Goal: Check status: Check status

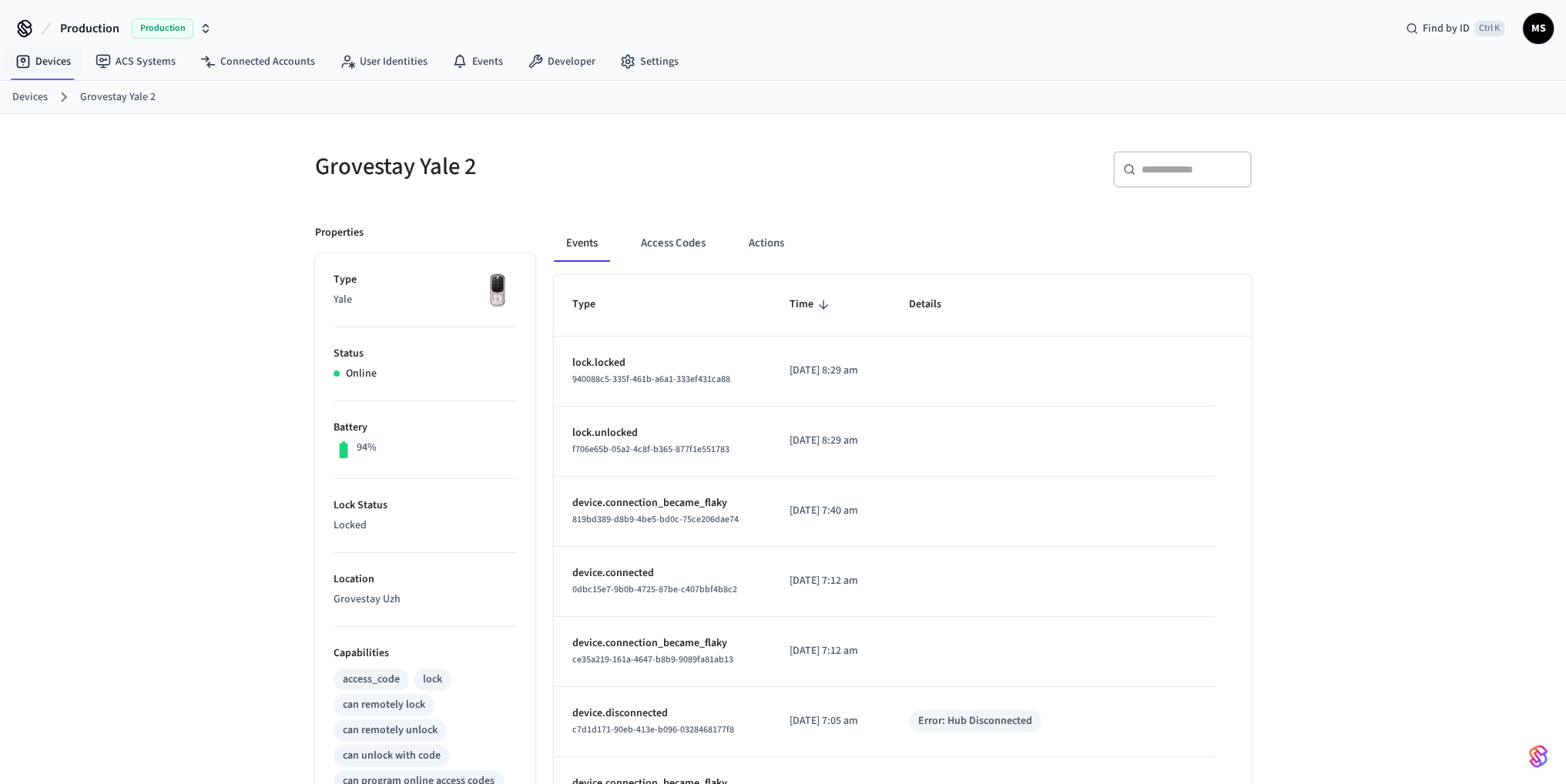
click at [906, 363] on td "sticky table" at bounding box center [1053, 371] width 325 height 70
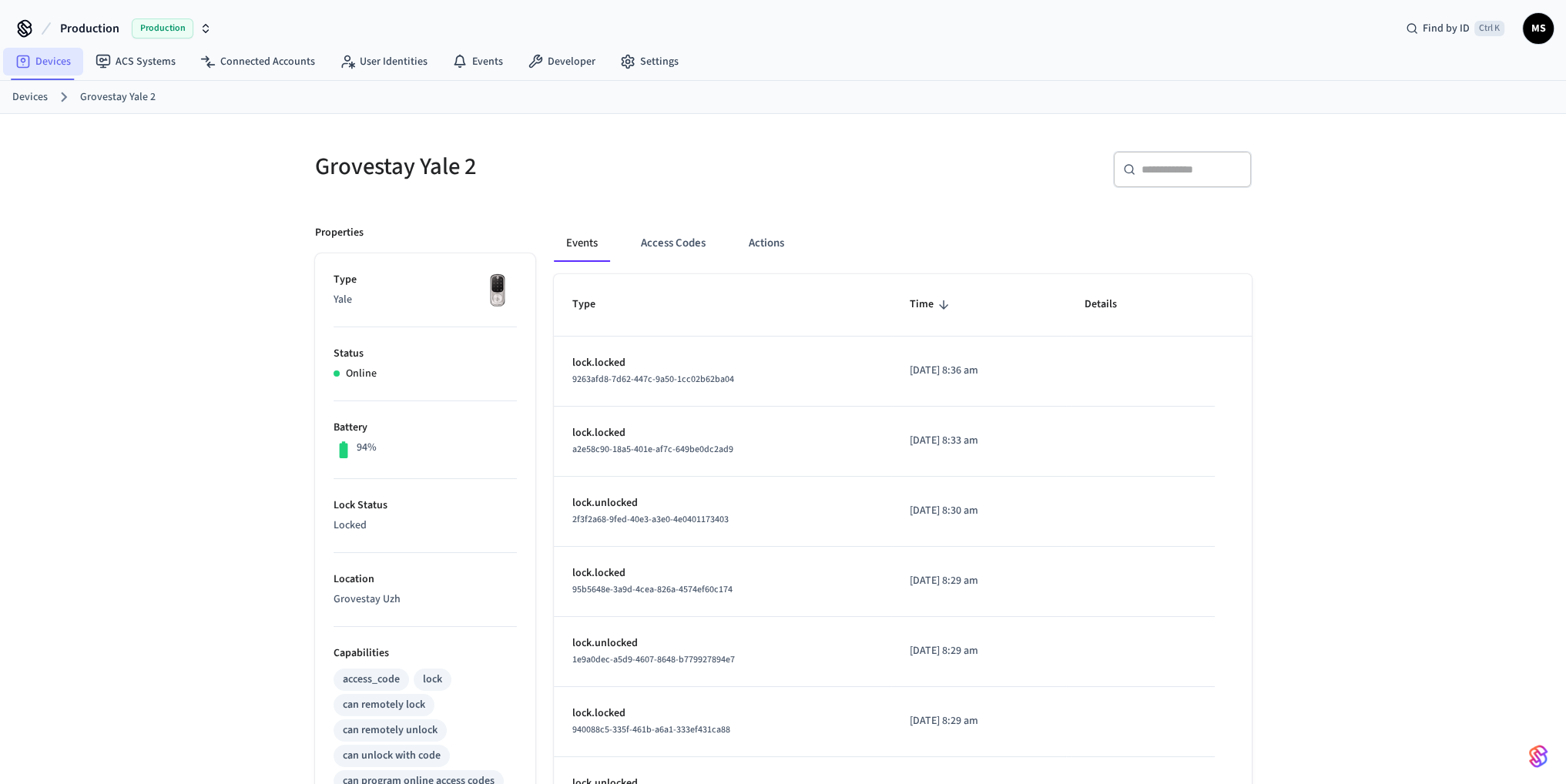
click at [53, 69] on link "Devices" at bounding box center [43, 62] width 80 height 28
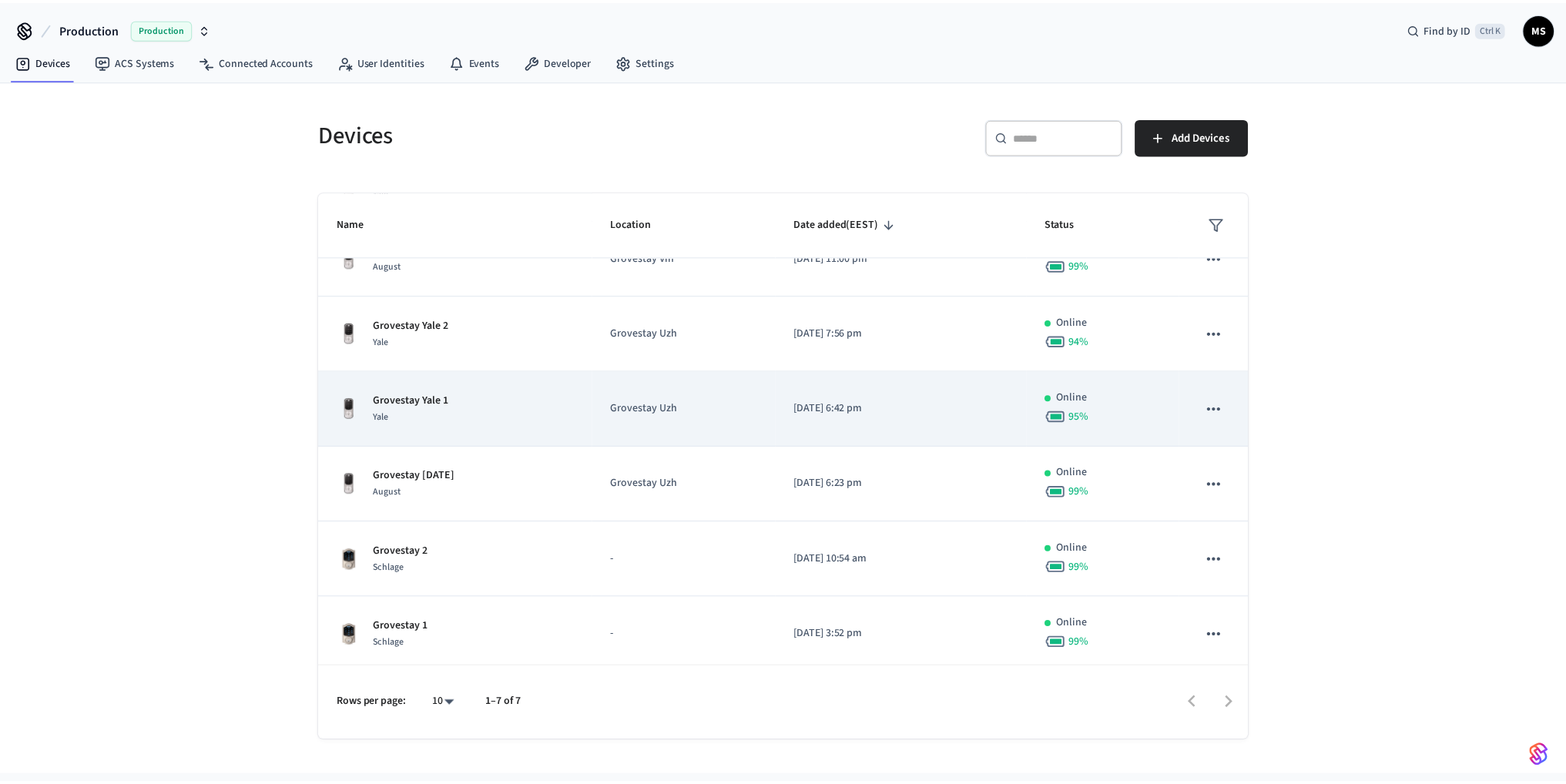
scroll to position [113, 0]
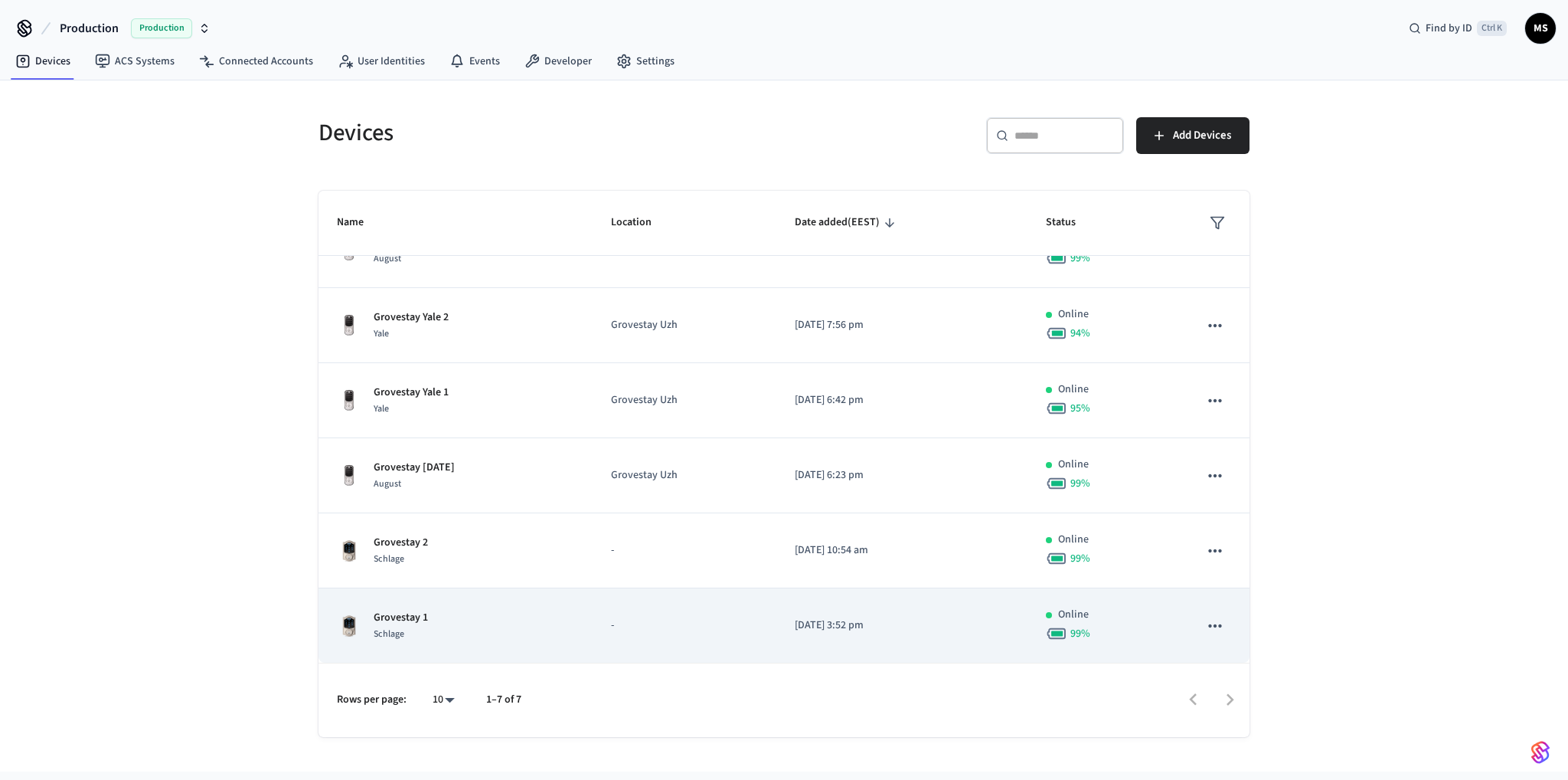
click at [678, 622] on p "-" at bounding box center [684, 625] width 146 height 16
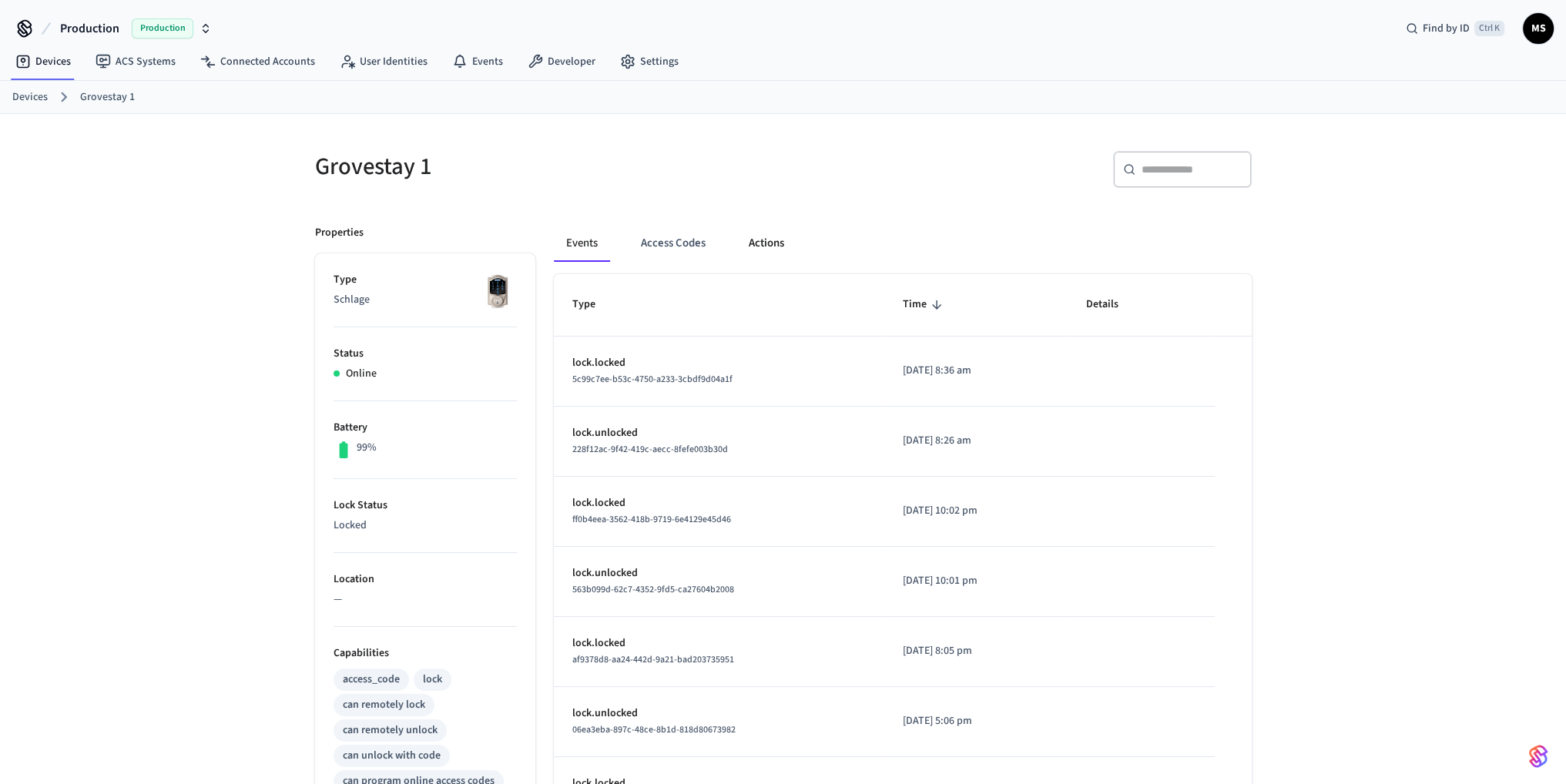
click at [754, 245] on button "Actions" at bounding box center [767, 243] width 61 height 37
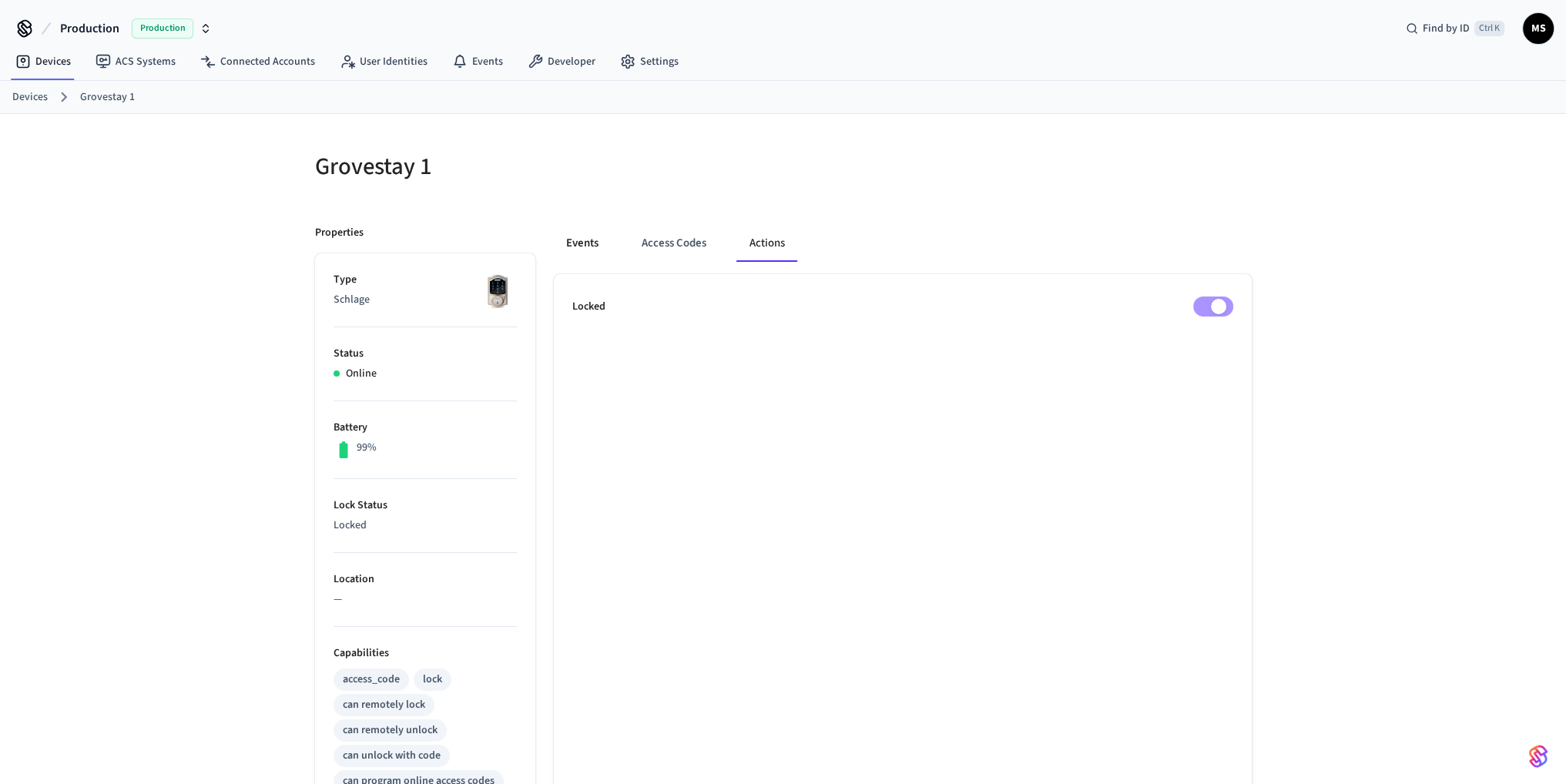
click at [607, 245] on button "Events" at bounding box center [582, 243] width 57 height 37
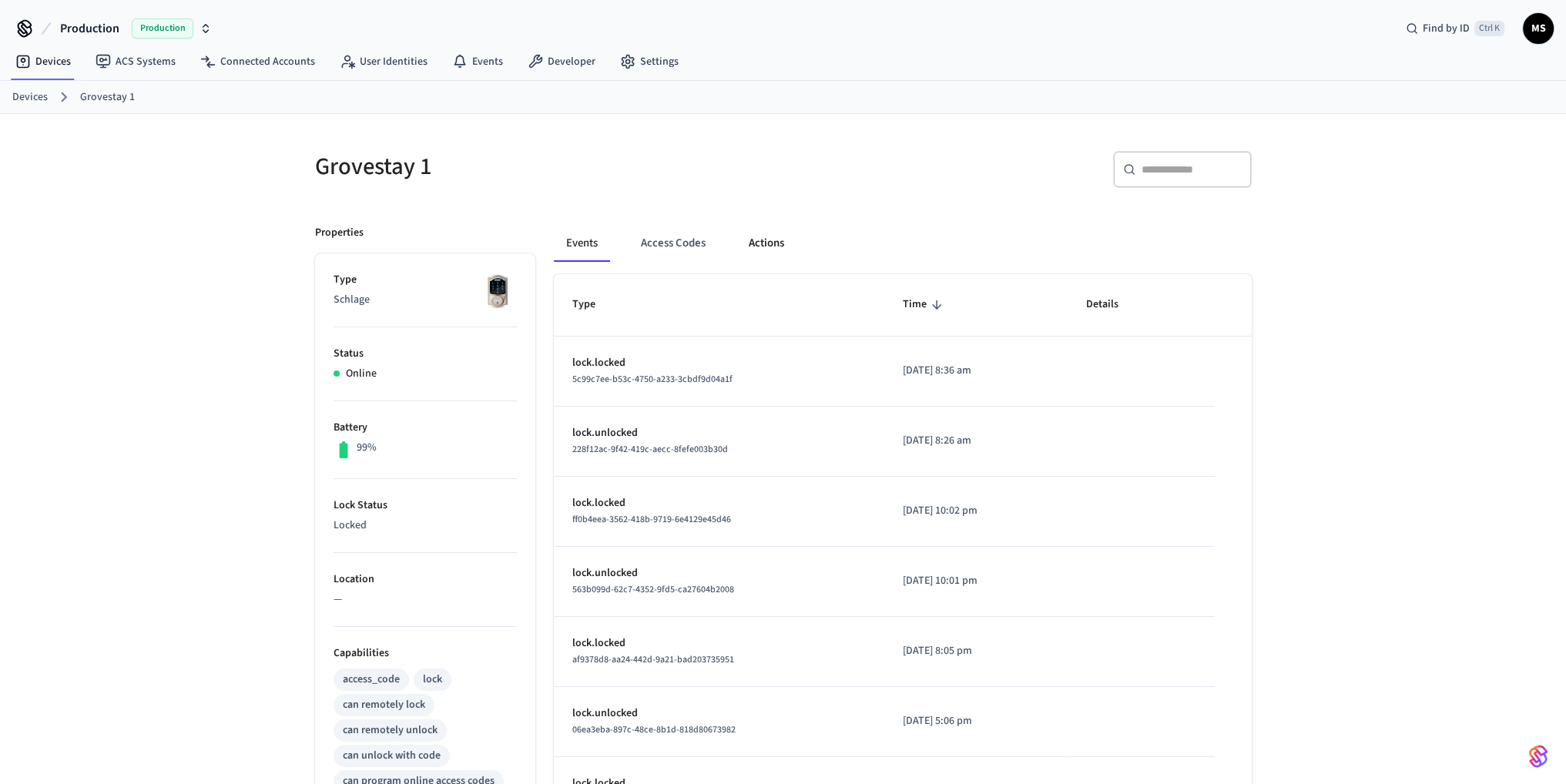
click at [785, 241] on button "Actions" at bounding box center [767, 243] width 61 height 37
click at [785, 244] on button "Actions" at bounding box center [767, 243] width 61 height 37
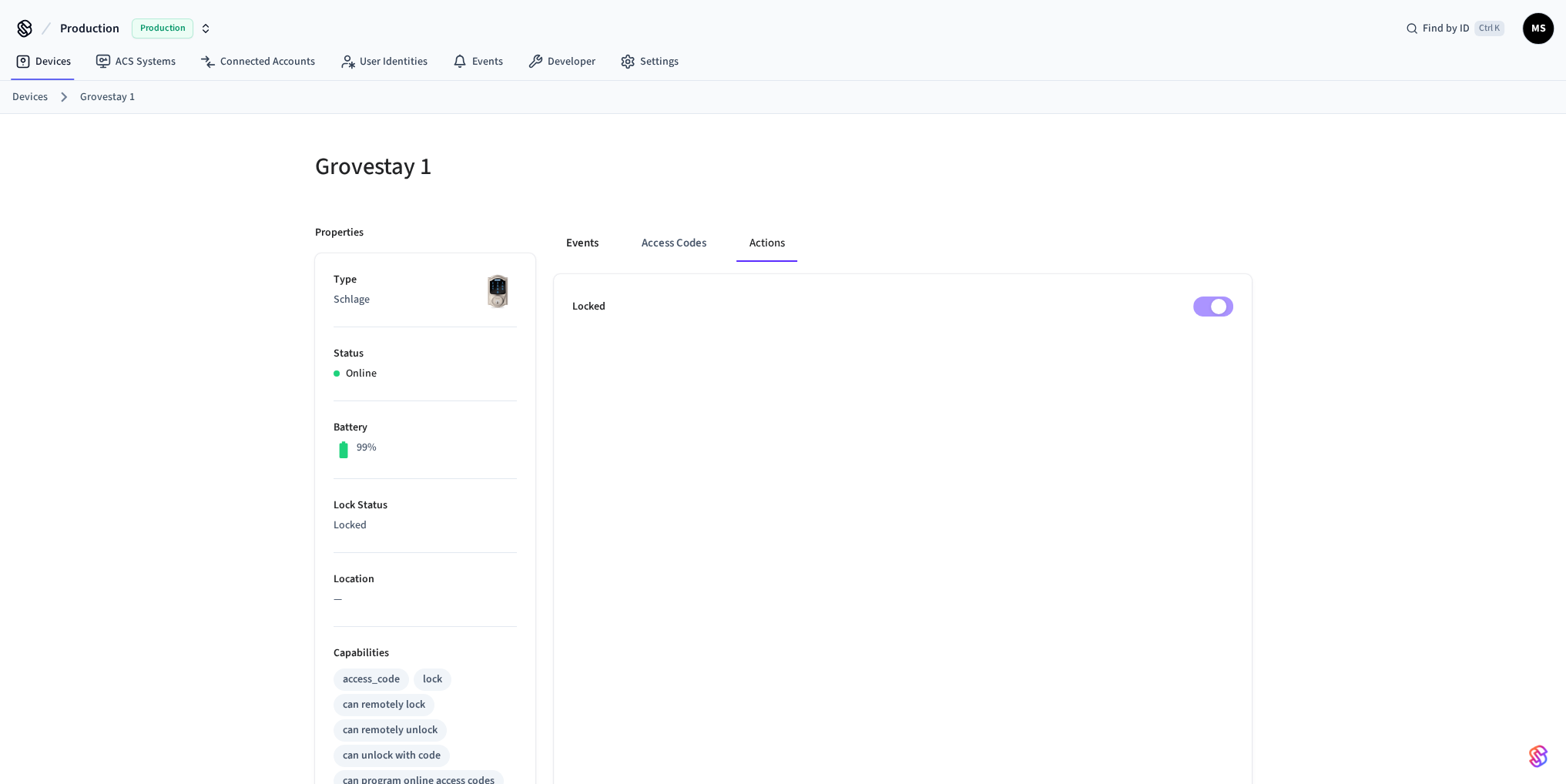
click at [600, 244] on button "Events" at bounding box center [582, 243] width 57 height 37
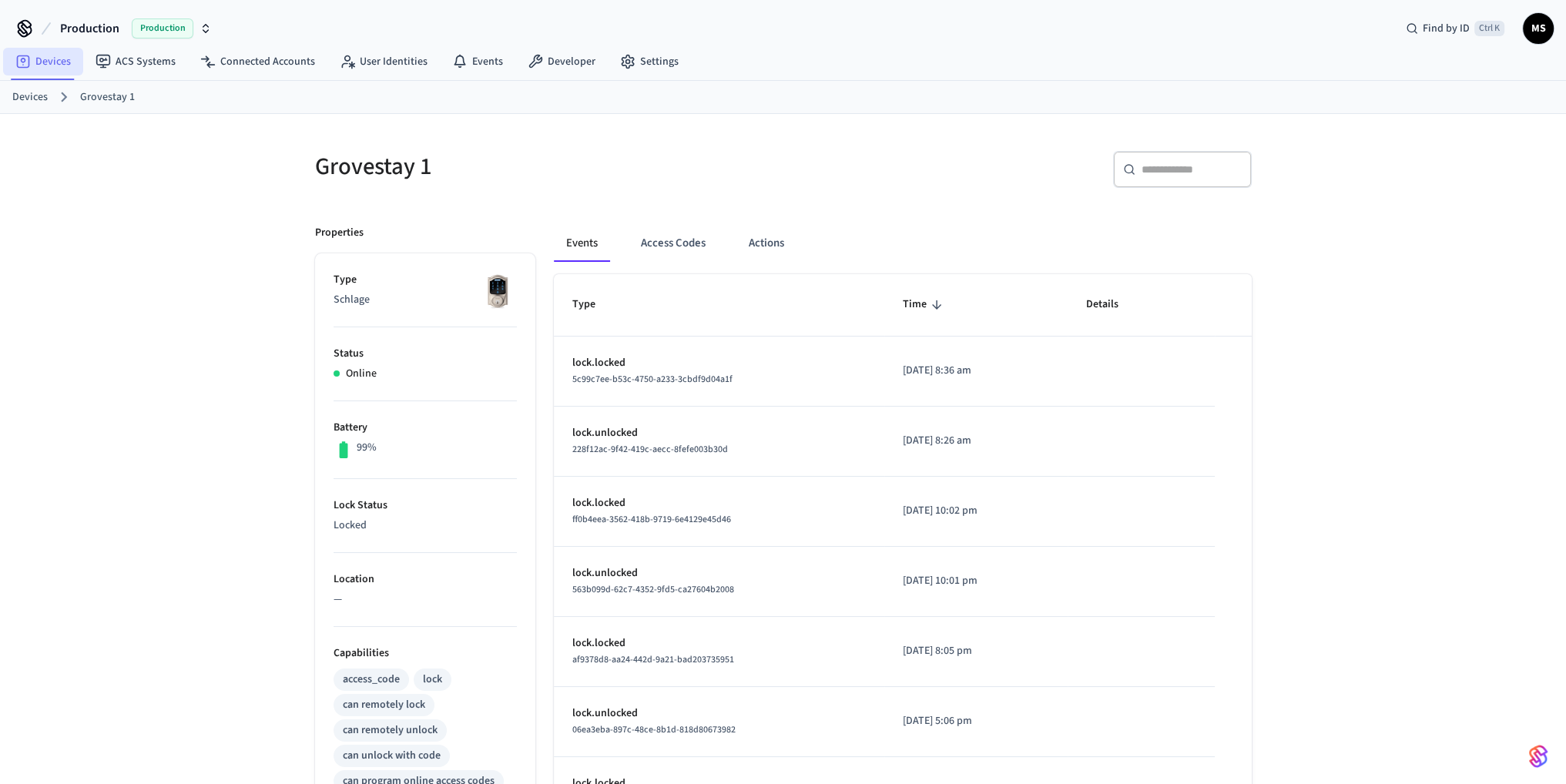
click at [51, 63] on link "Devices" at bounding box center [43, 62] width 80 height 28
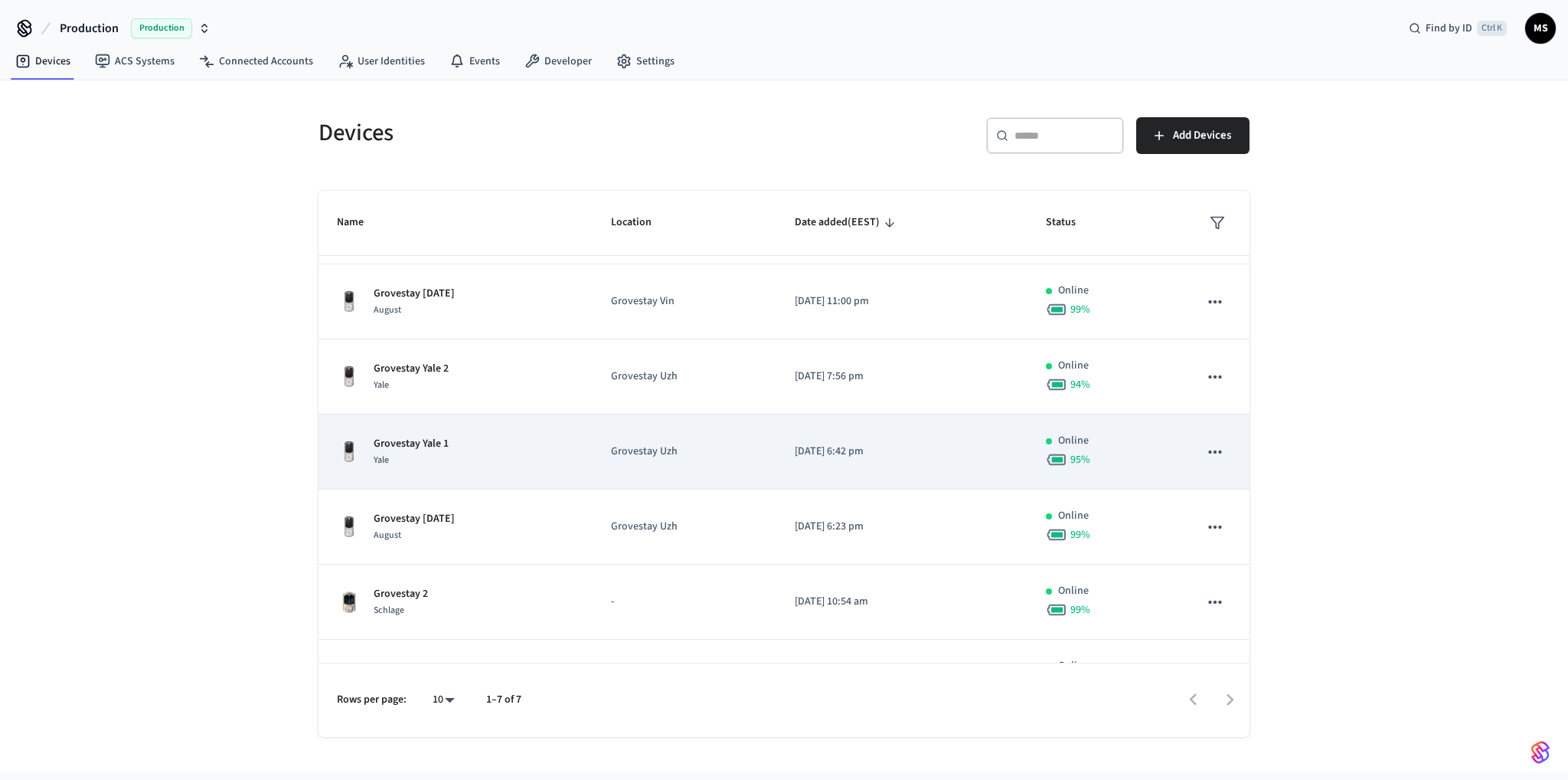
scroll to position [113, 0]
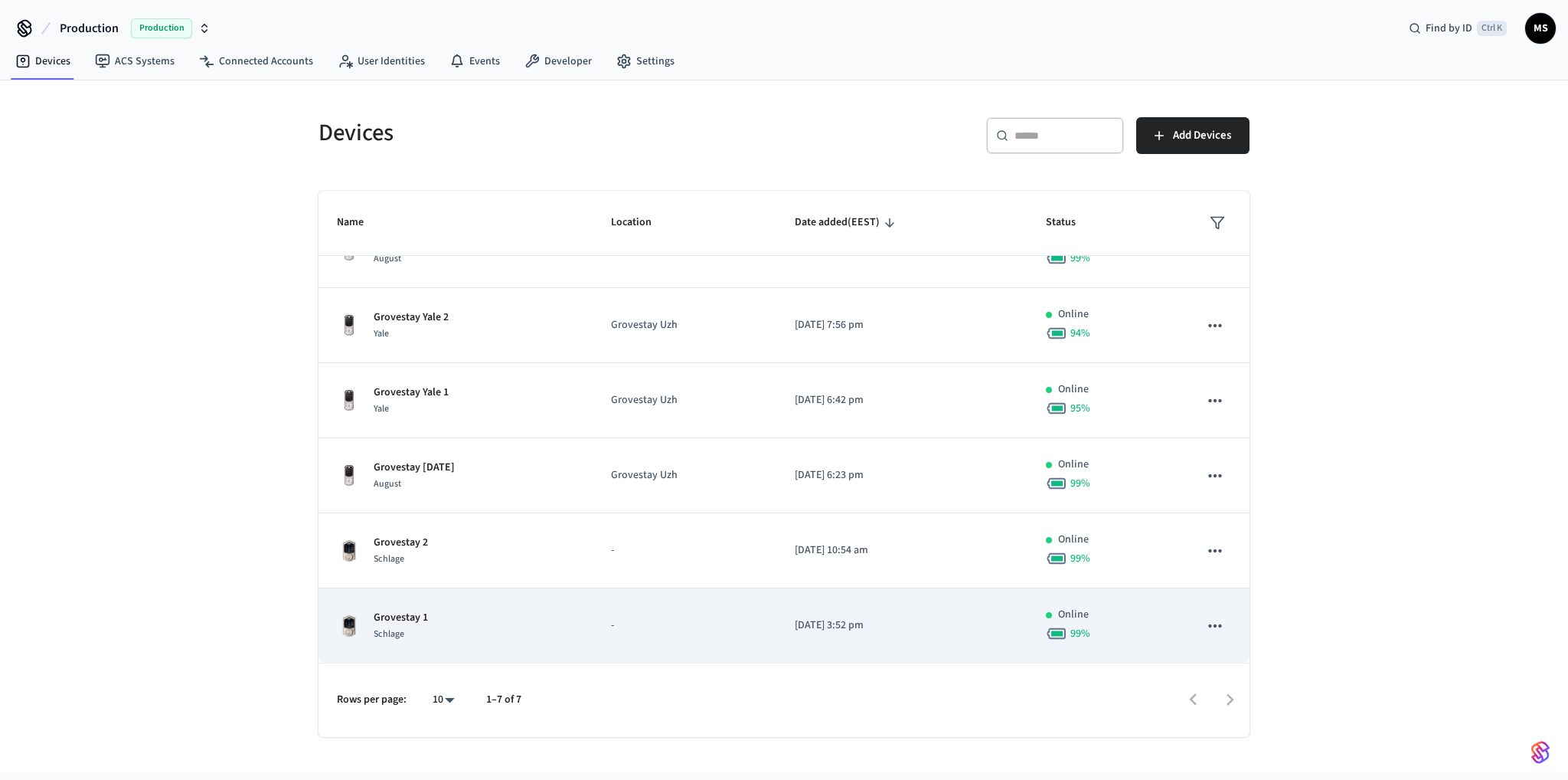
click at [1205, 629] on icon "sticky table" at bounding box center [1215, 626] width 20 height 20
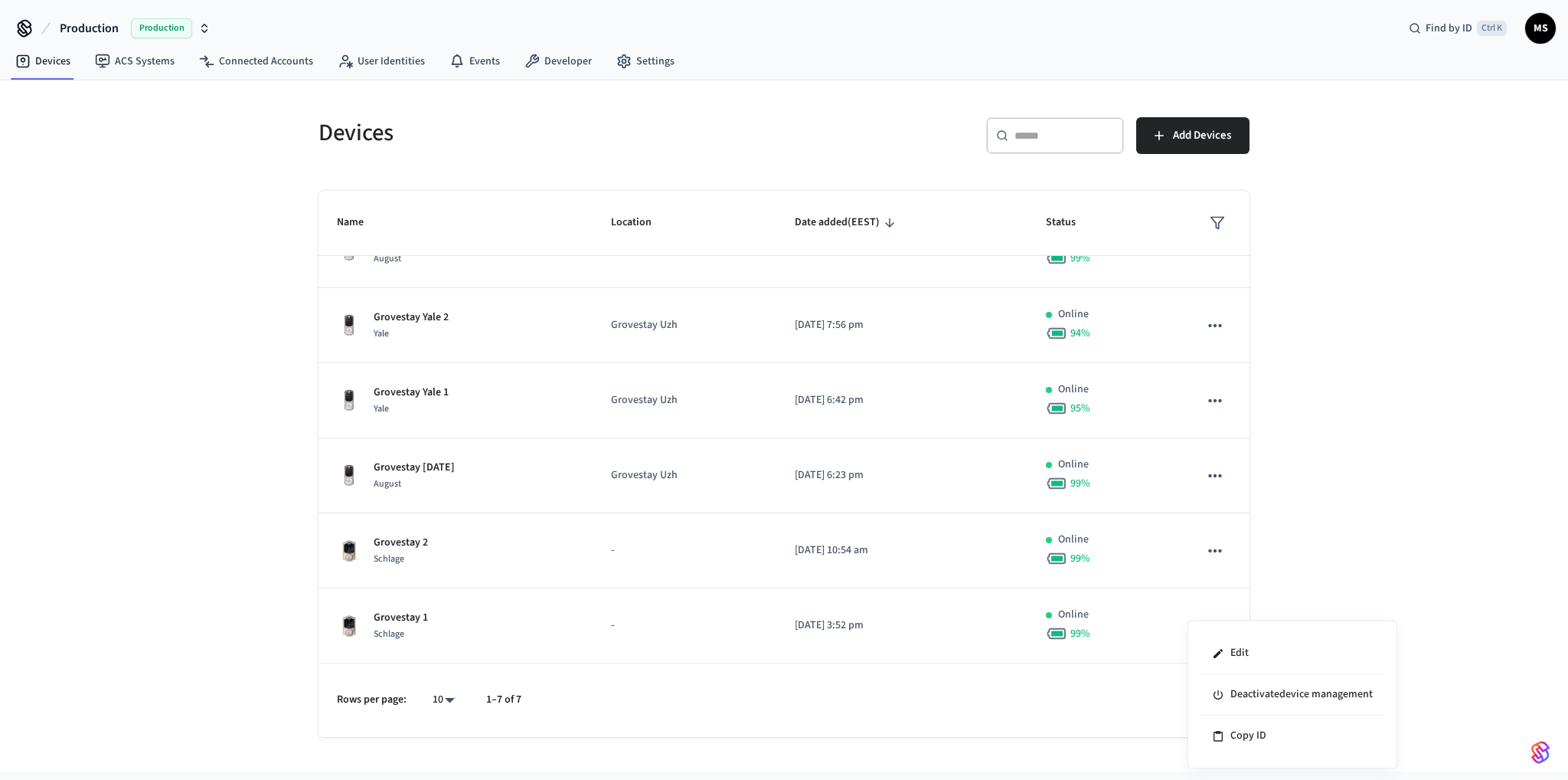
click at [923, 638] on div at bounding box center [784, 390] width 1568 height 780
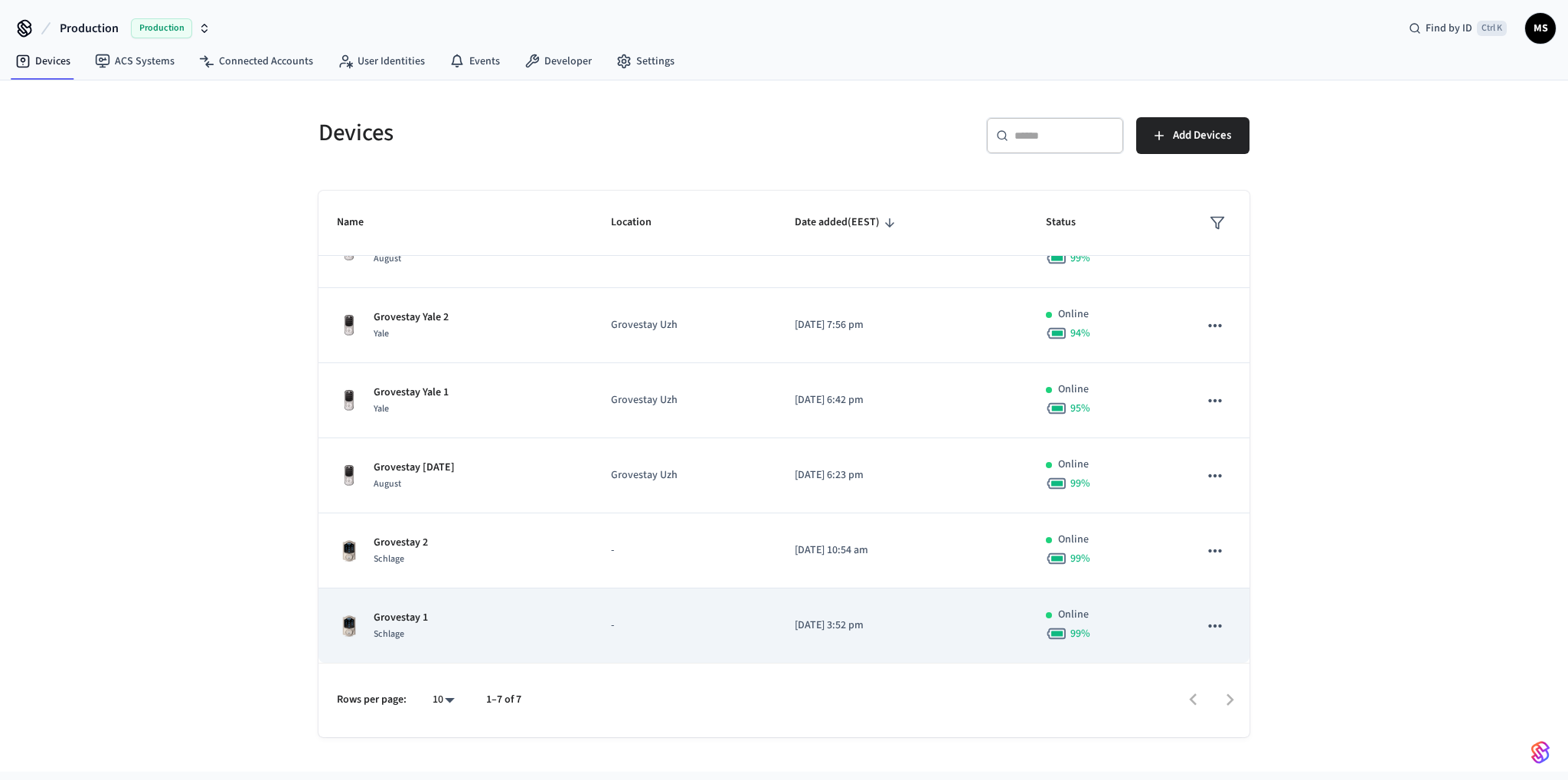
click at [423, 617] on p "Grovestay 1" at bounding box center [401, 618] width 54 height 16
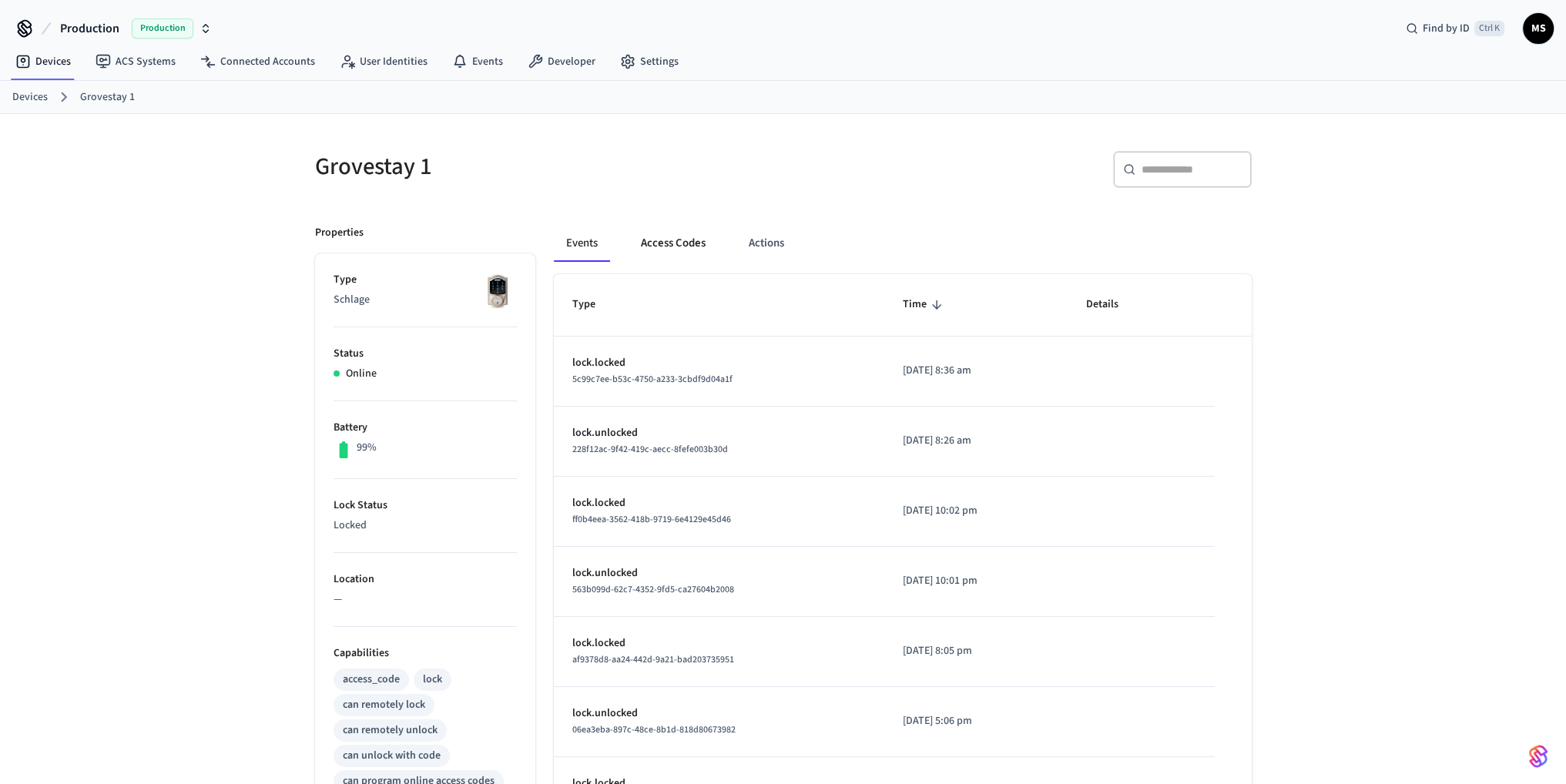
click at [690, 244] on button "Access Codes" at bounding box center [673, 243] width 89 height 37
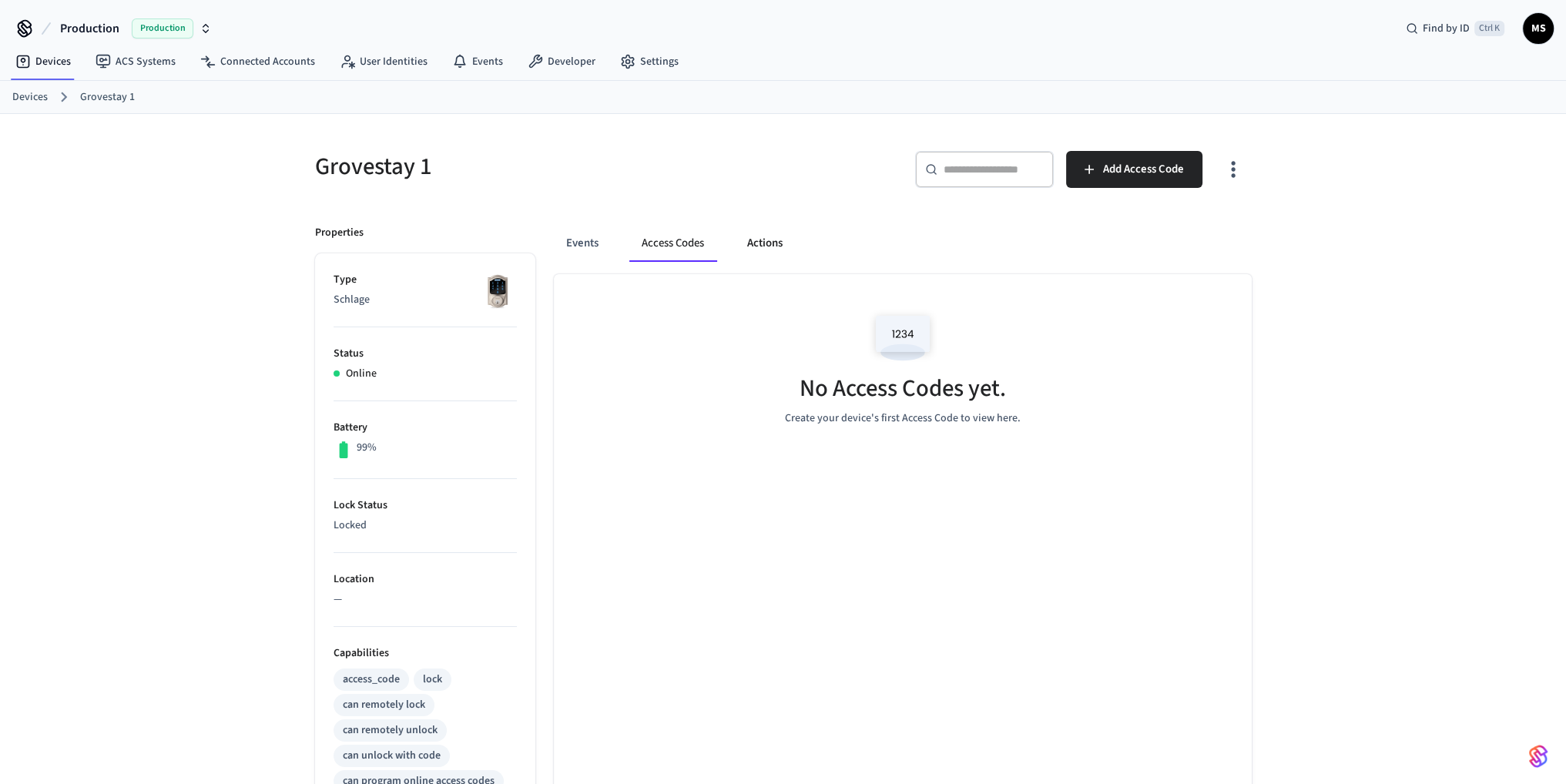
click at [769, 238] on button "Actions" at bounding box center [765, 243] width 61 height 37
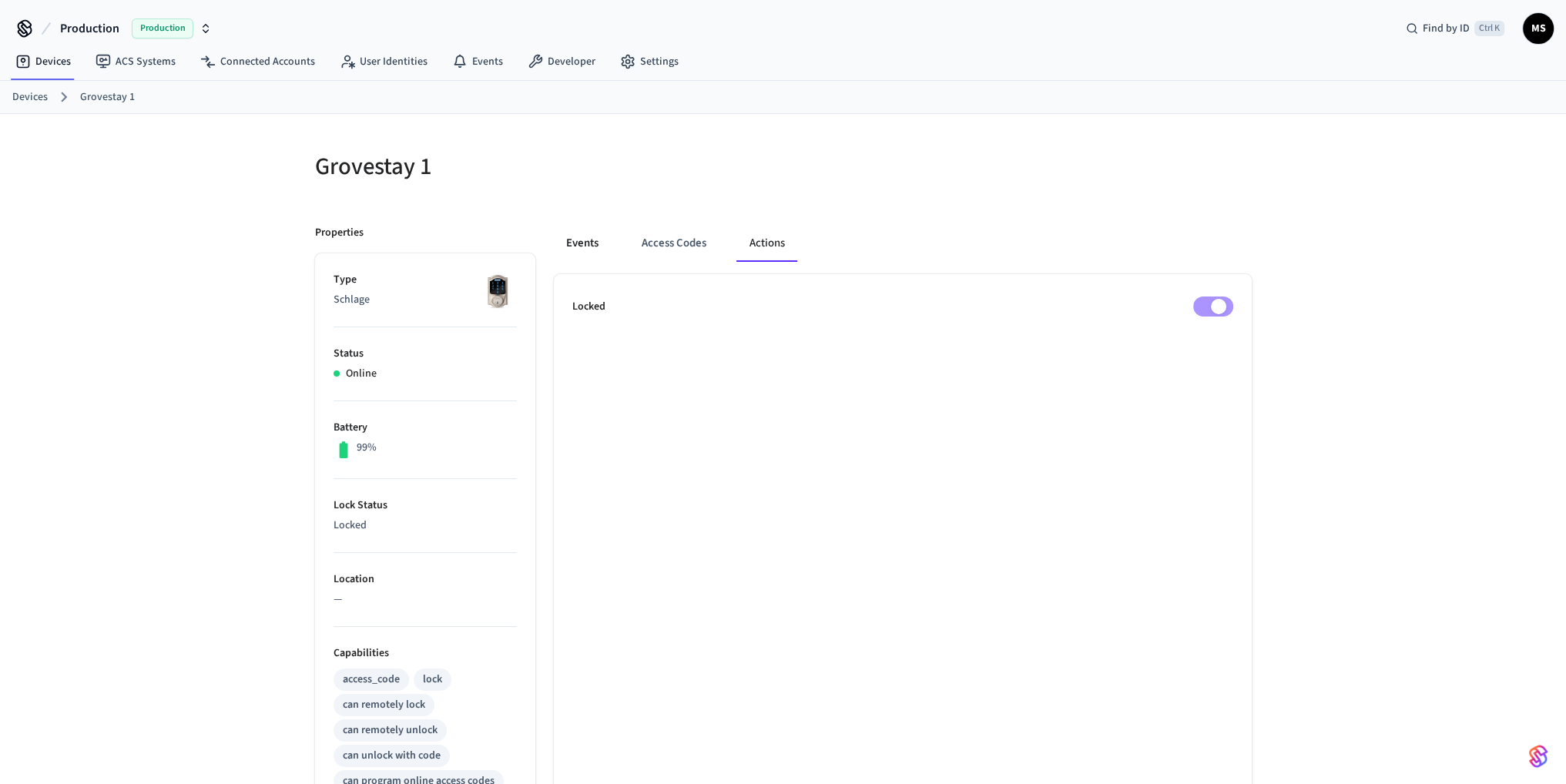
click at [585, 239] on button "Events" at bounding box center [582, 243] width 57 height 37
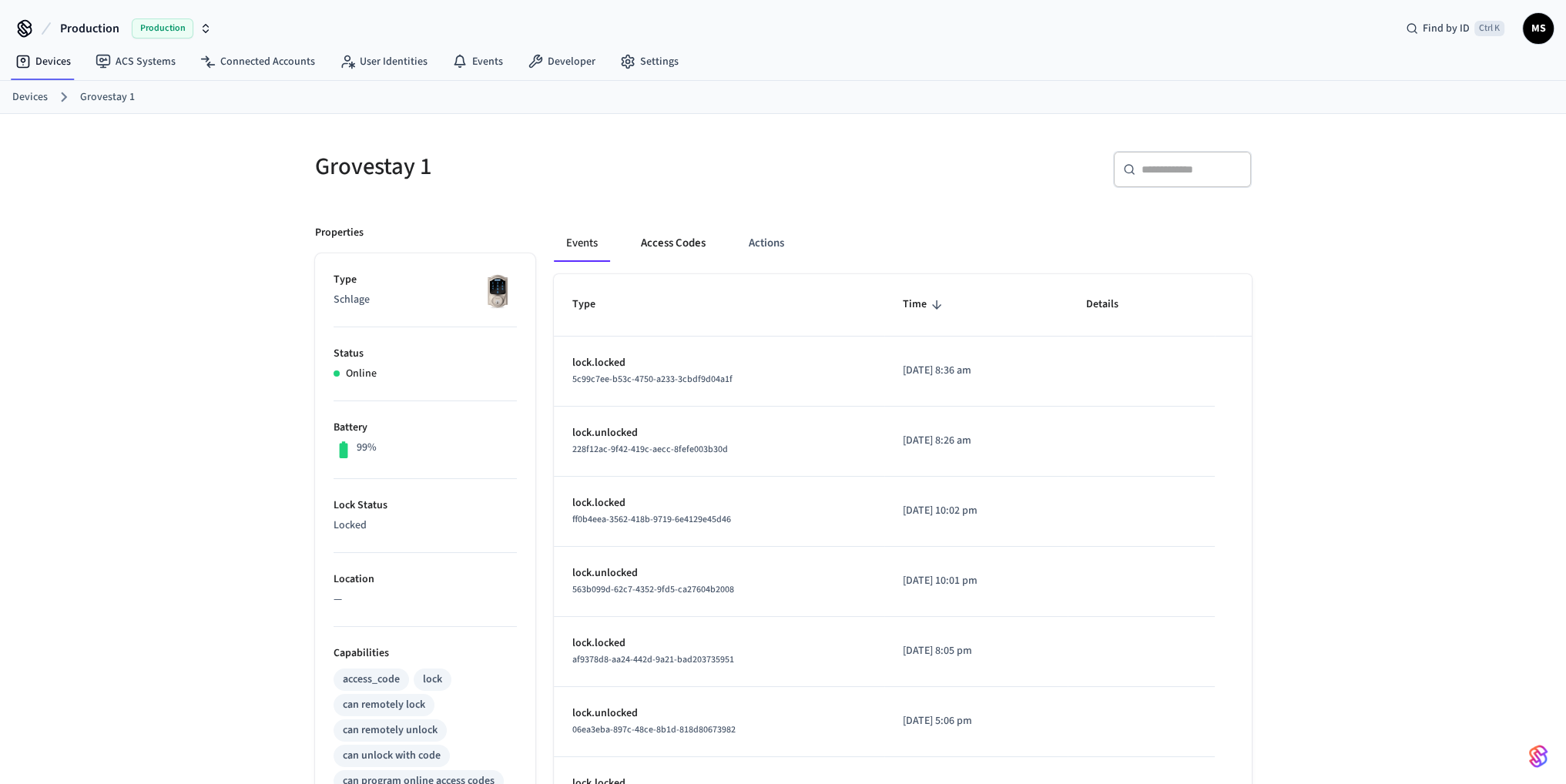
click at [693, 245] on button "Access Codes" at bounding box center [673, 243] width 89 height 37
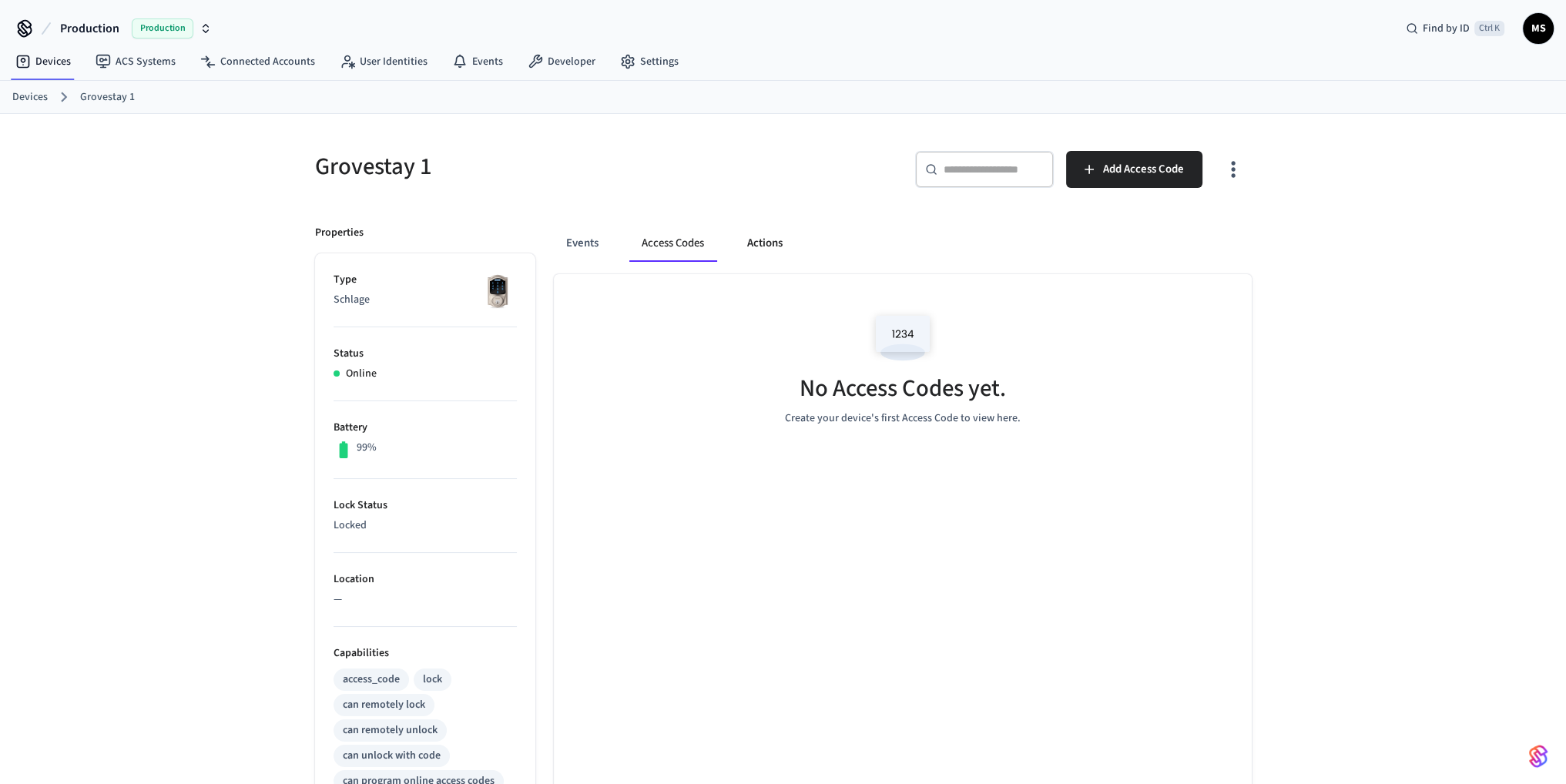
click at [771, 245] on button "Actions" at bounding box center [765, 243] width 61 height 37
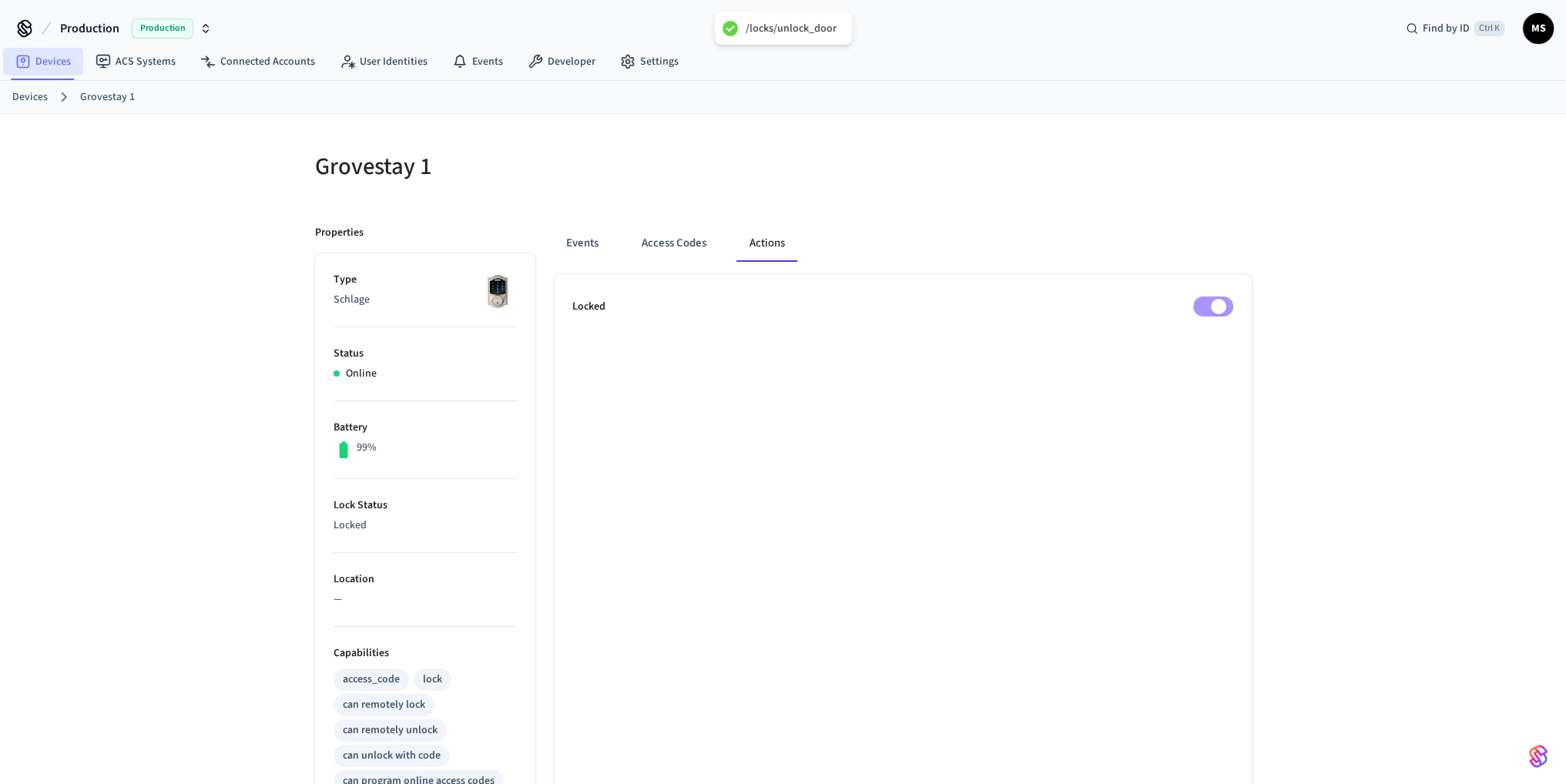
click at [54, 69] on link "Devices" at bounding box center [43, 62] width 80 height 28
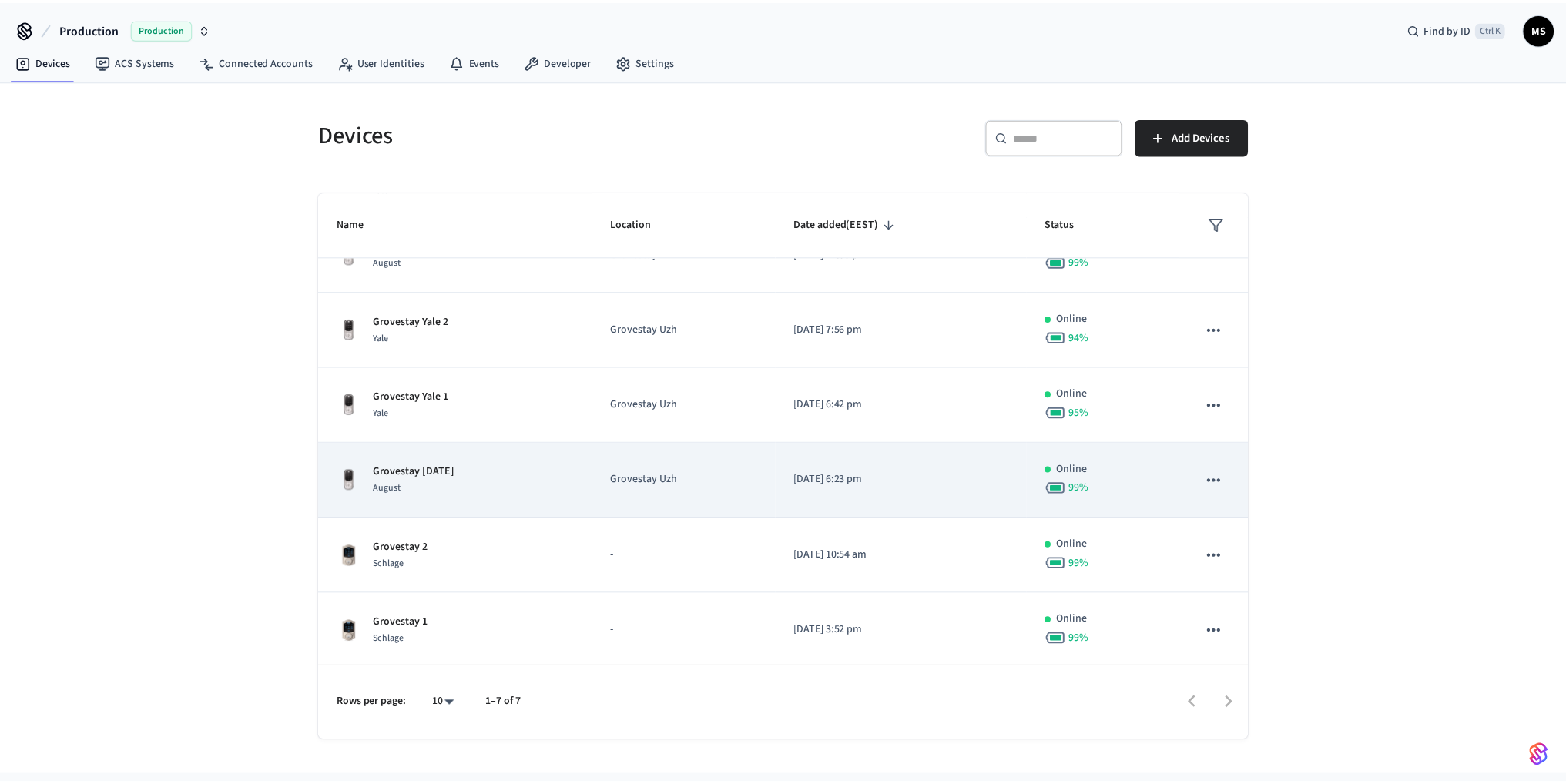
scroll to position [113, 0]
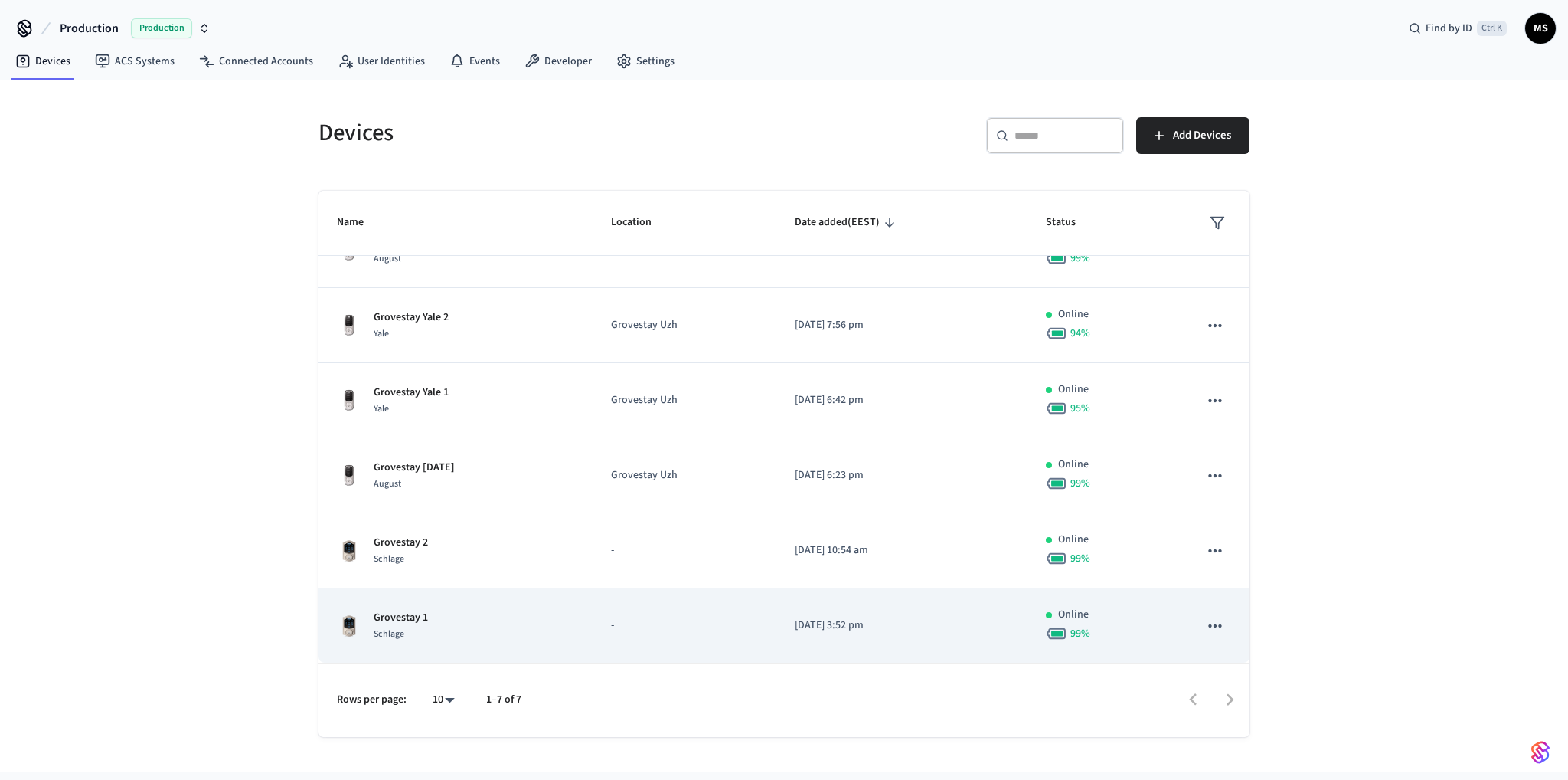
click at [502, 626] on div "Grovestay 1 Schlage" at bounding box center [455, 626] width 238 height 33
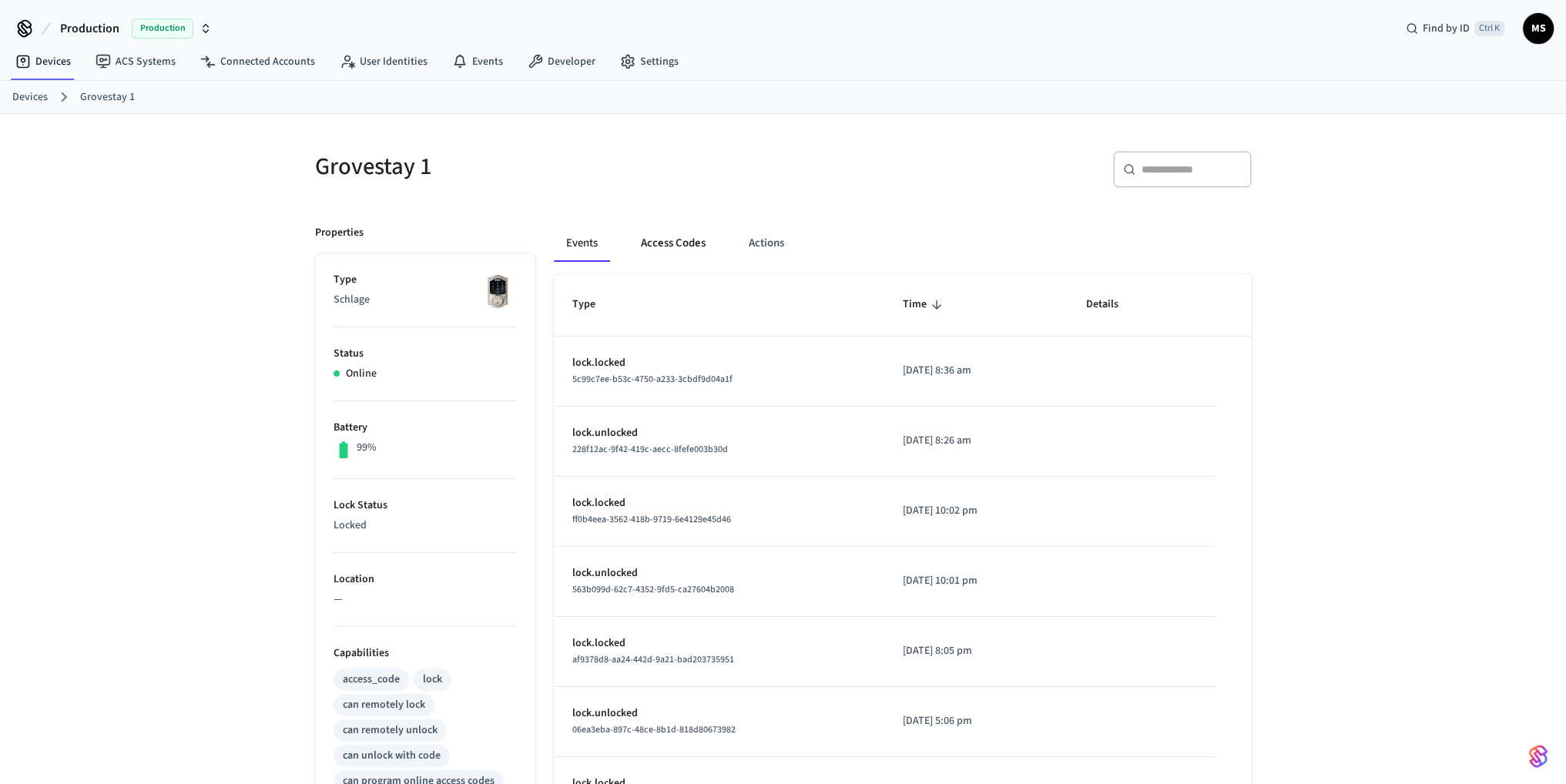
click at [683, 249] on button "Access Codes" at bounding box center [673, 243] width 89 height 37
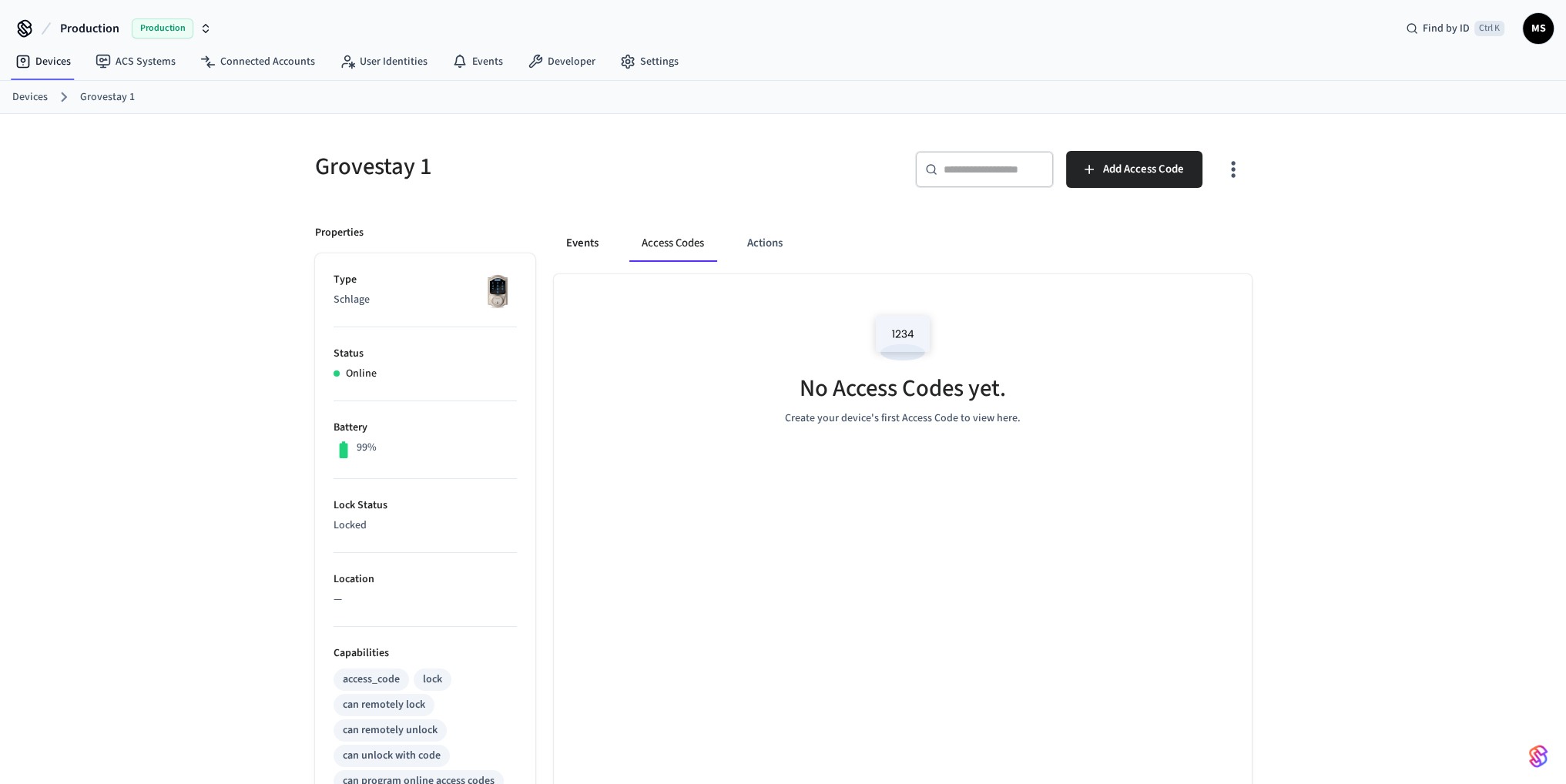
click at [568, 244] on button "Events" at bounding box center [582, 243] width 57 height 37
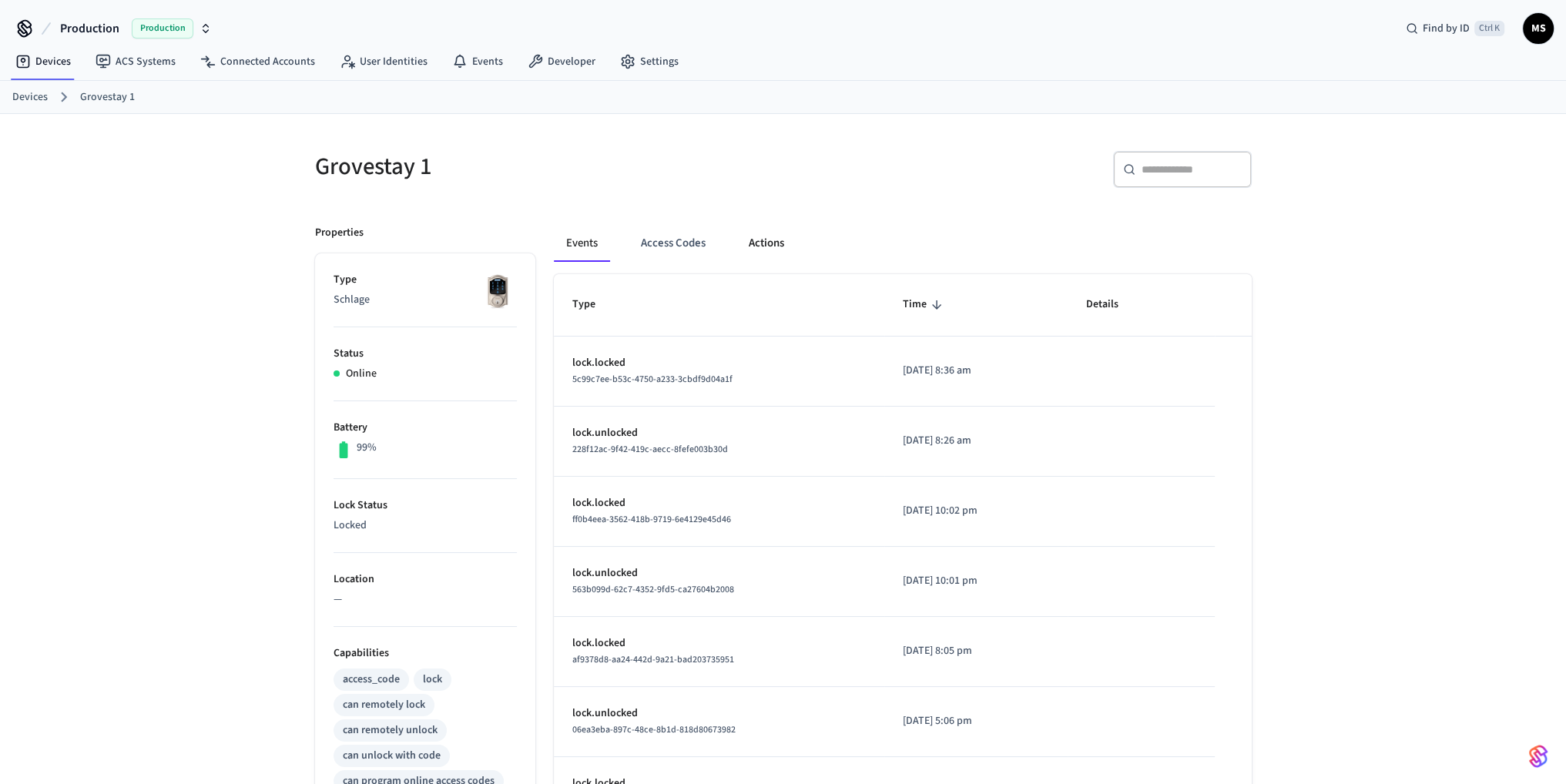
click at [787, 232] on button "Actions" at bounding box center [767, 243] width 61 height 37
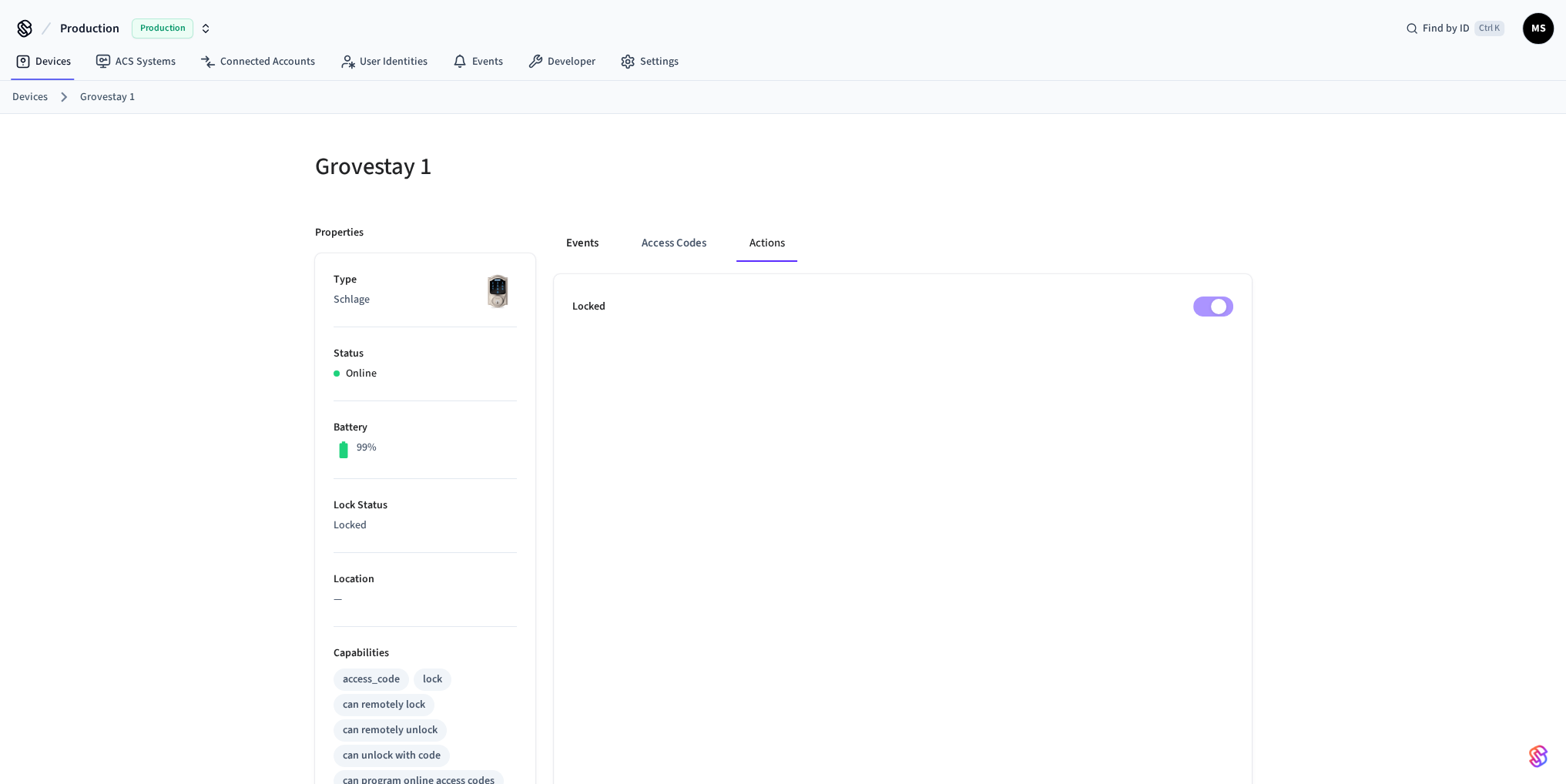
click at [597, 247] on button "Events" at bounding box center [582, 243] width 57 height 37
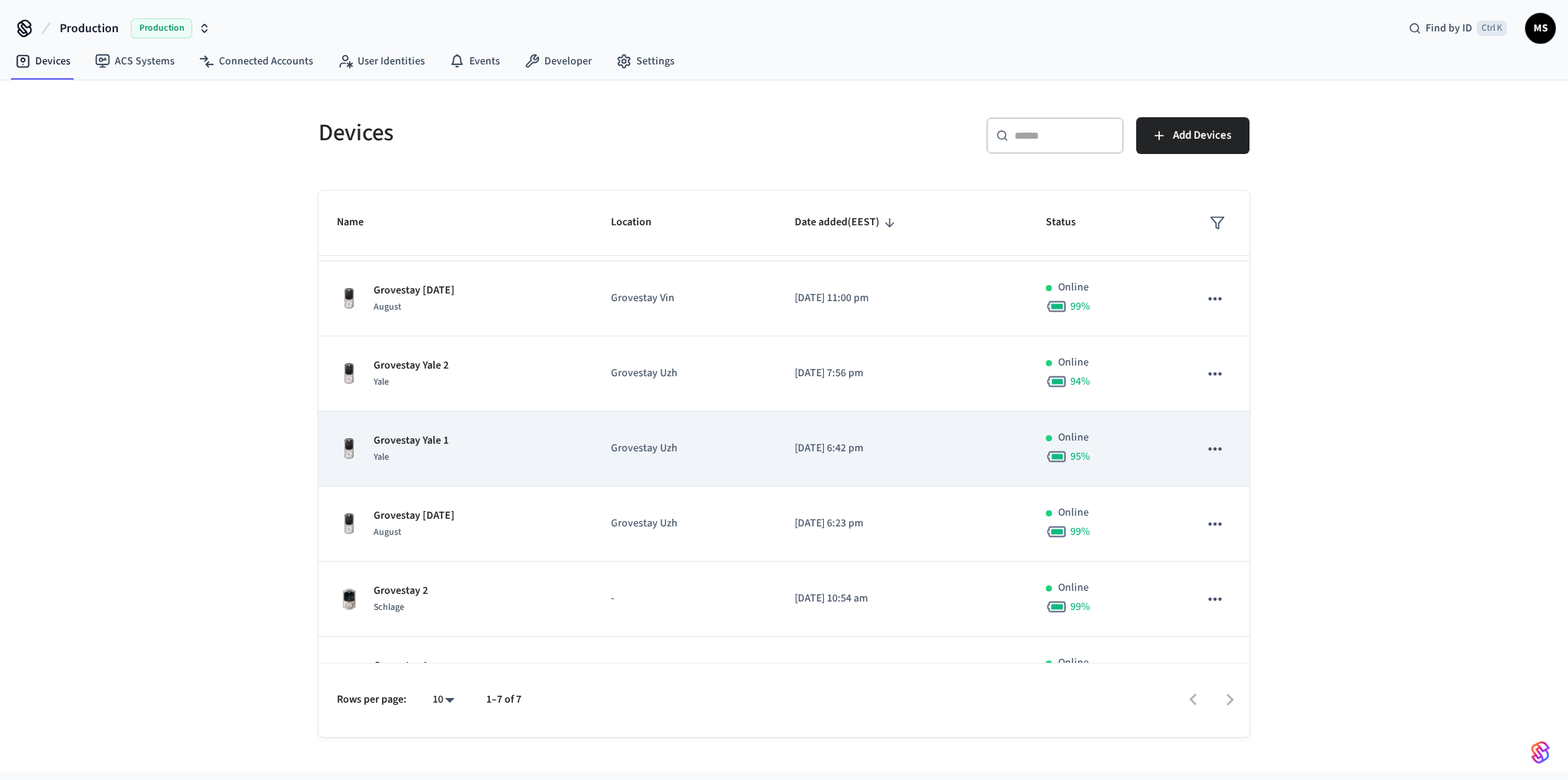
scroll to position [113, 0]
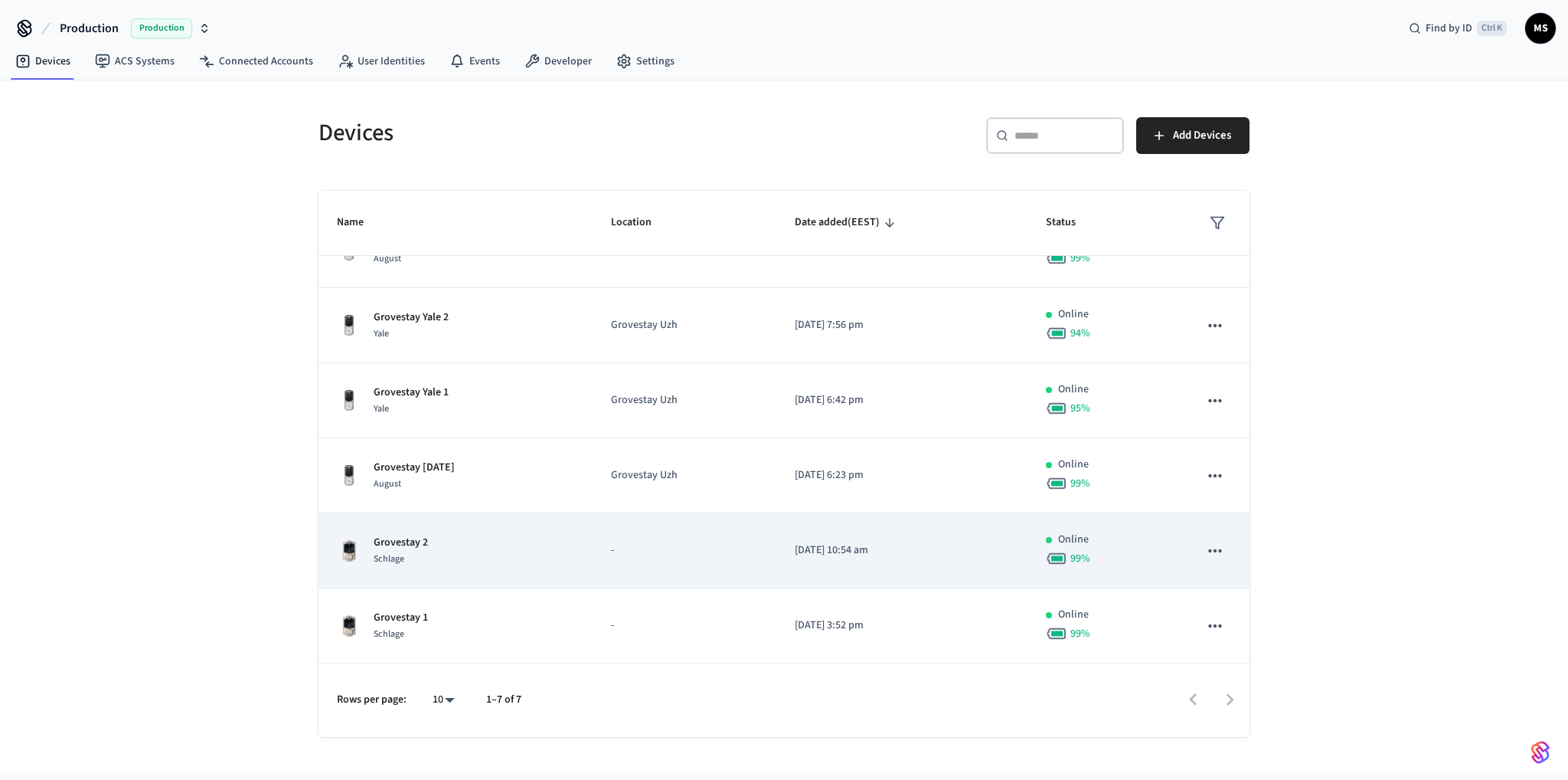
click at [499, 555] on div "Grovestay 2 Schlage" at bounding box center [455, 551] width 238 height 33
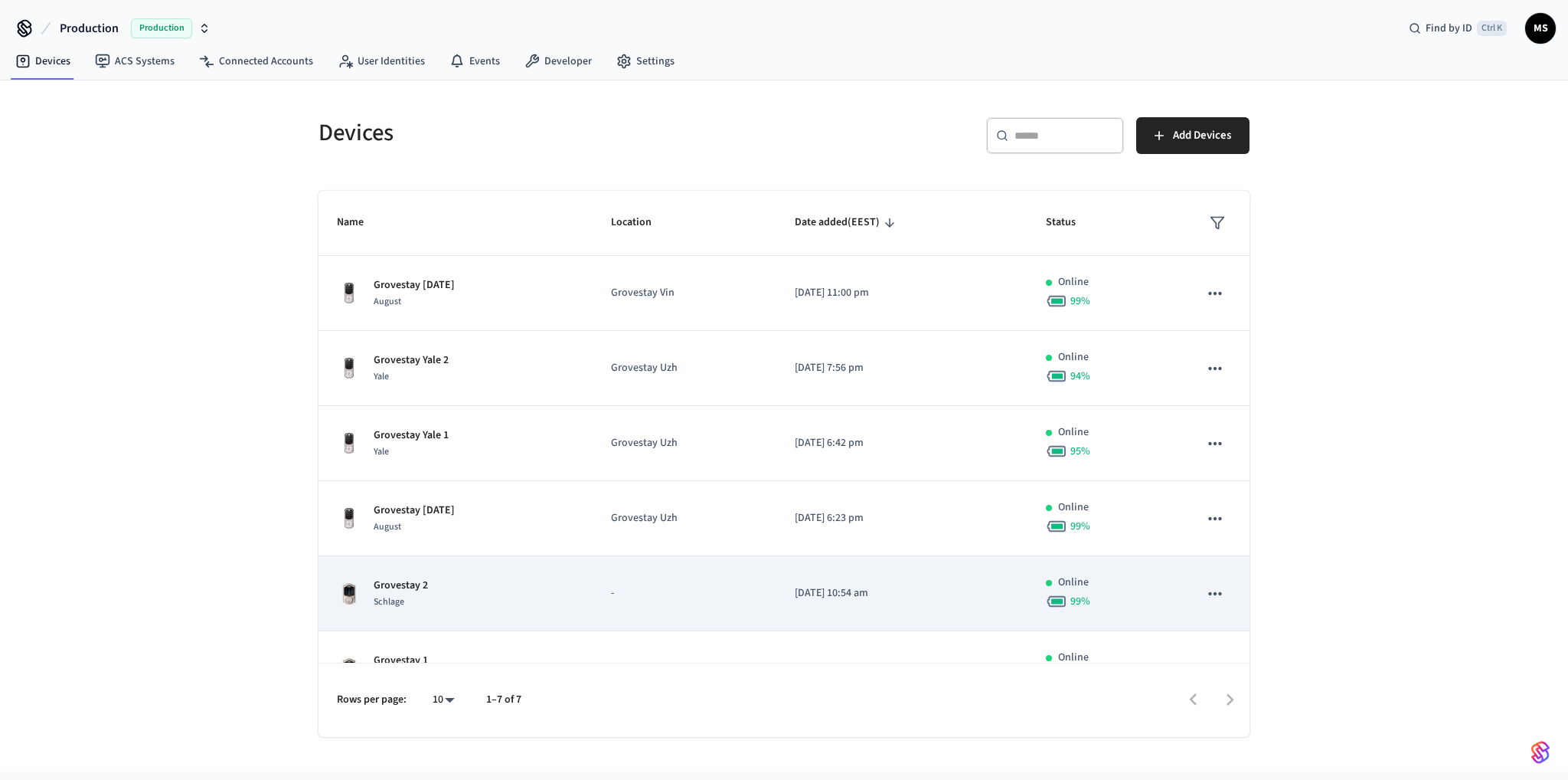
scroll to position [113, 0]
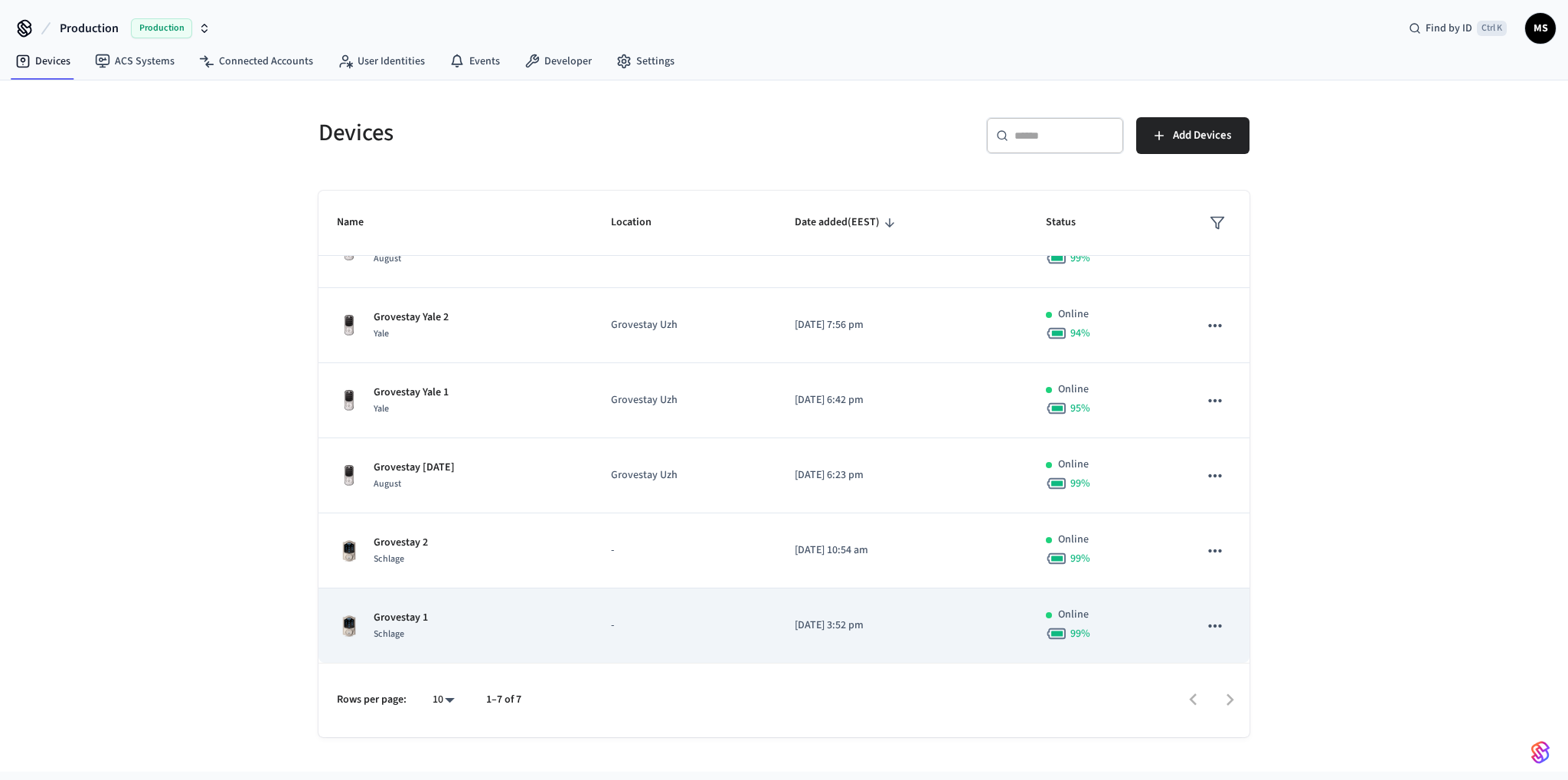
click at [542, 638] on div "Grovestay 1 Schlage" at bounding box center [455, 626] width 238 height 33
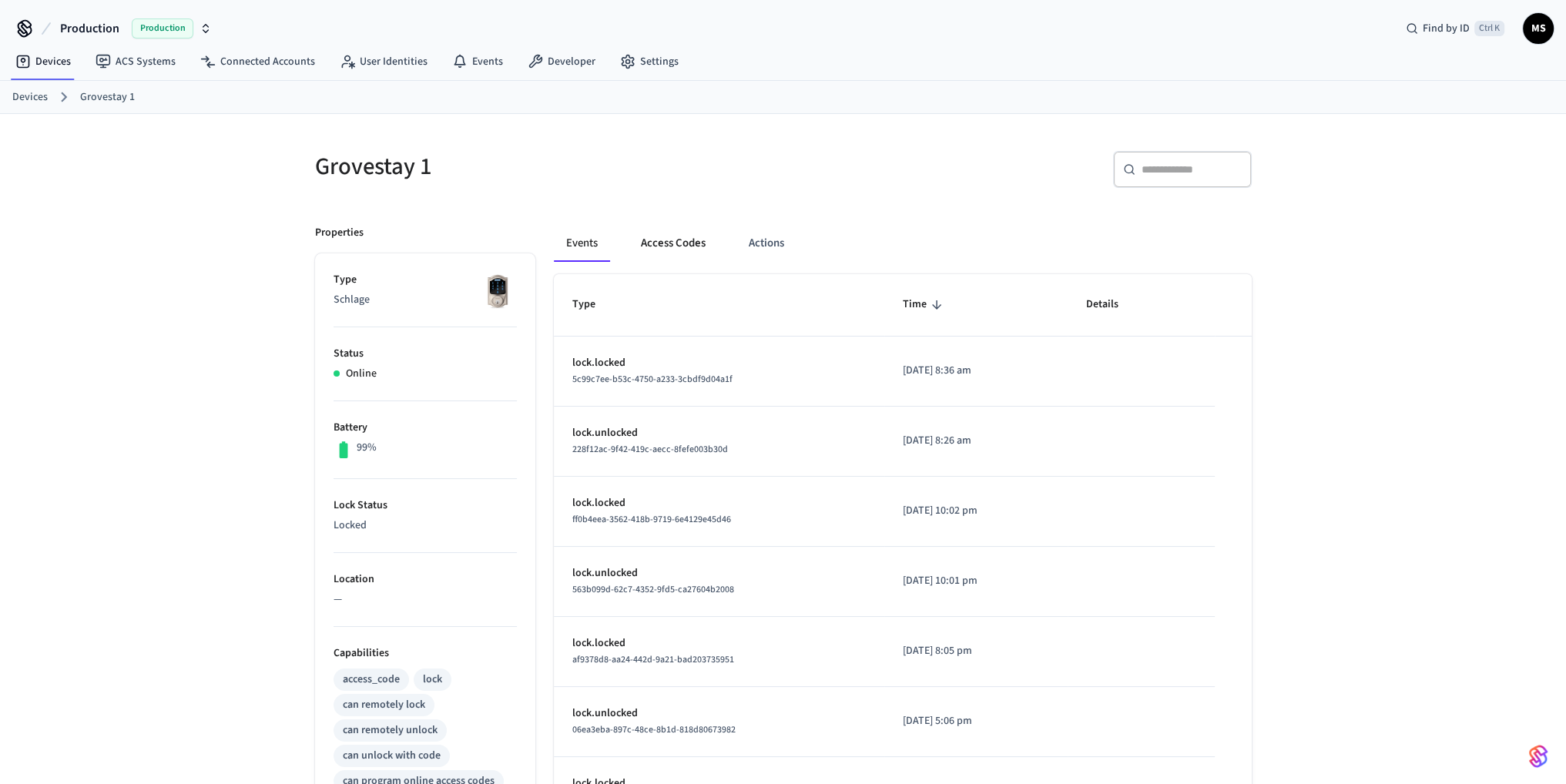
click at [661, 250] on button "Access Codes" at bounding box center [673, 243] width 89 height 37
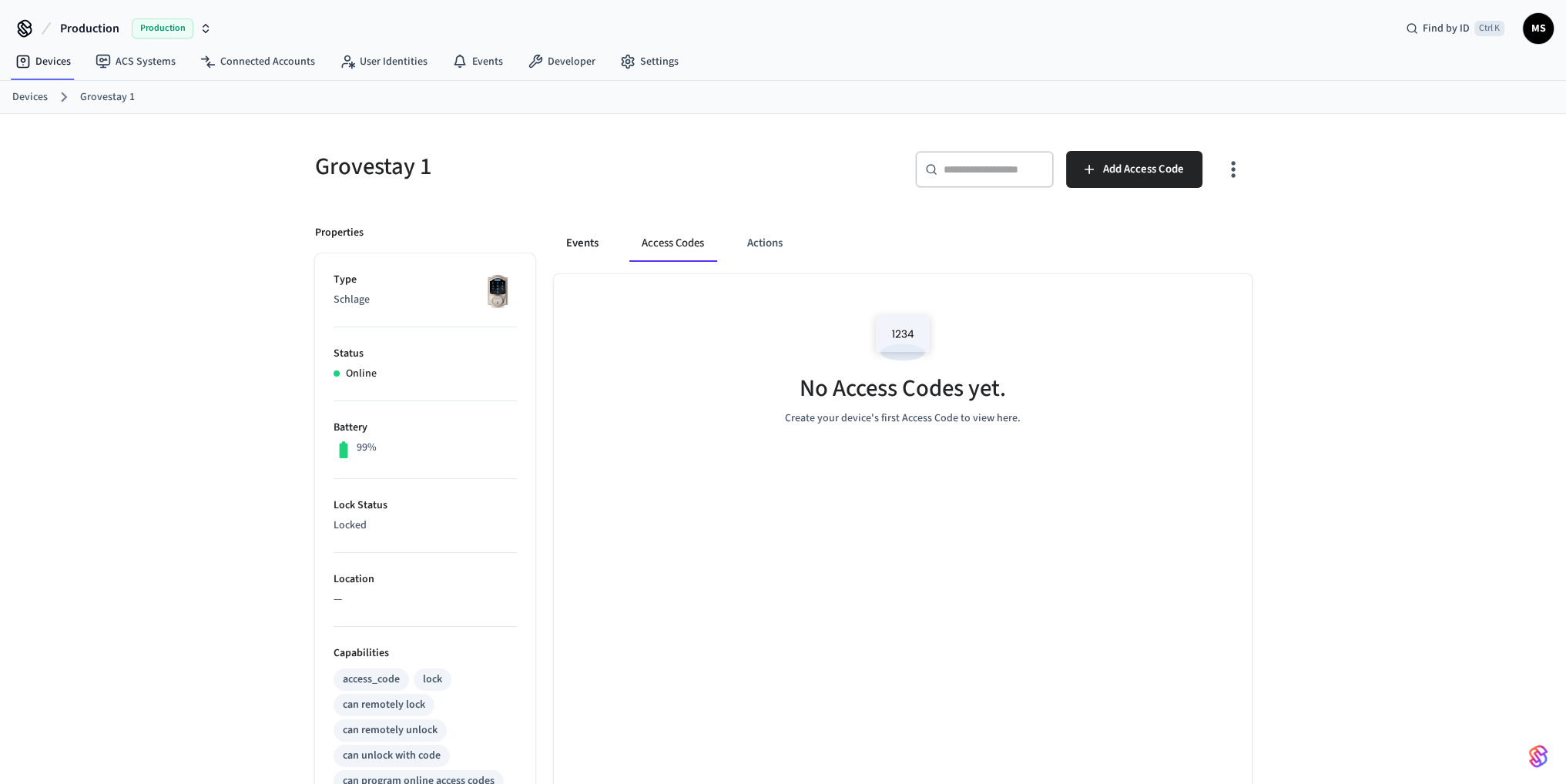
click at [610, 242] on button "Events" at bounding box center [582, 243] width 57 height 37
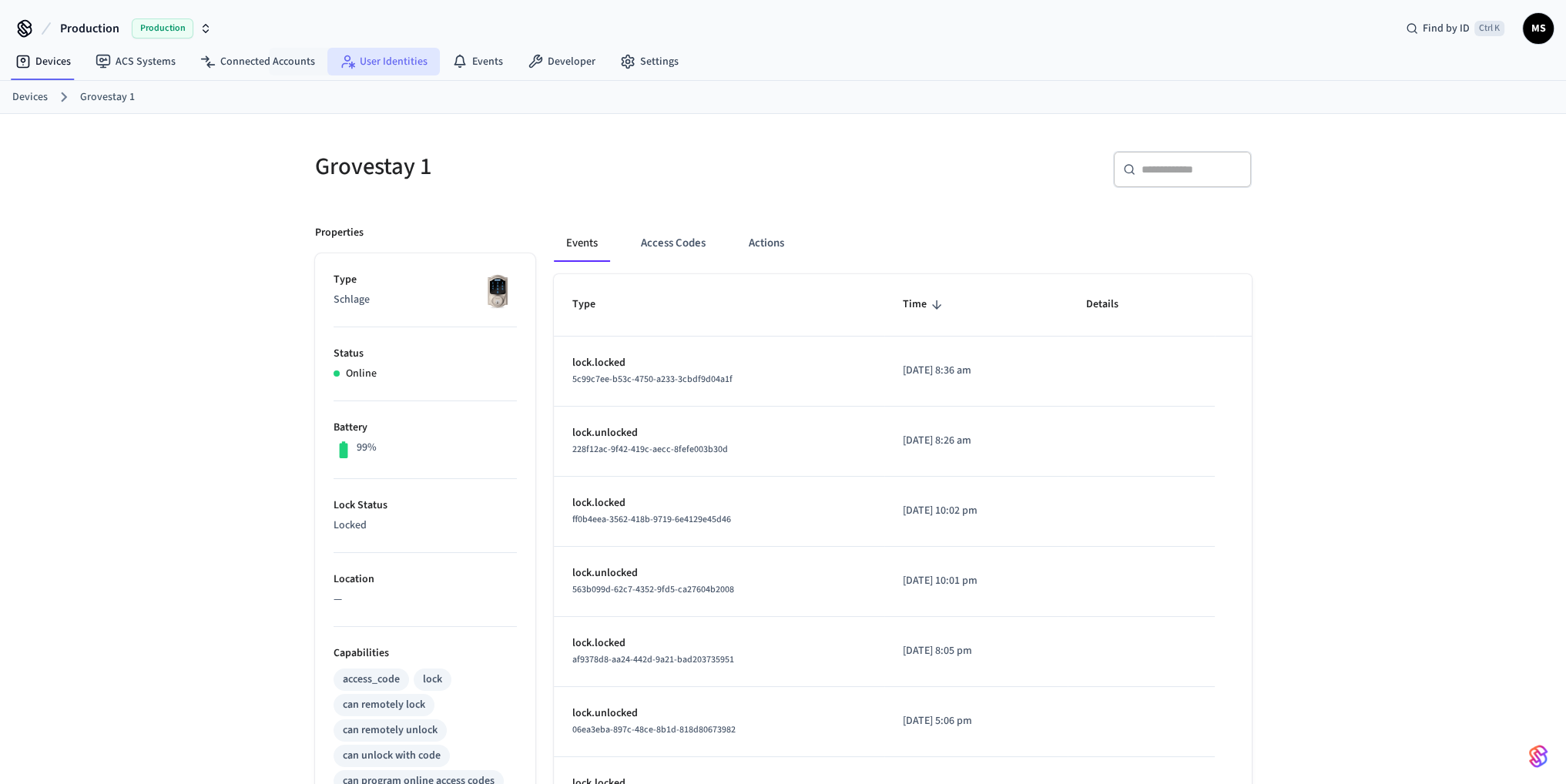
click at [400, 57] on link "User Identities" at bounding box center [383, 62] width 112 height 28
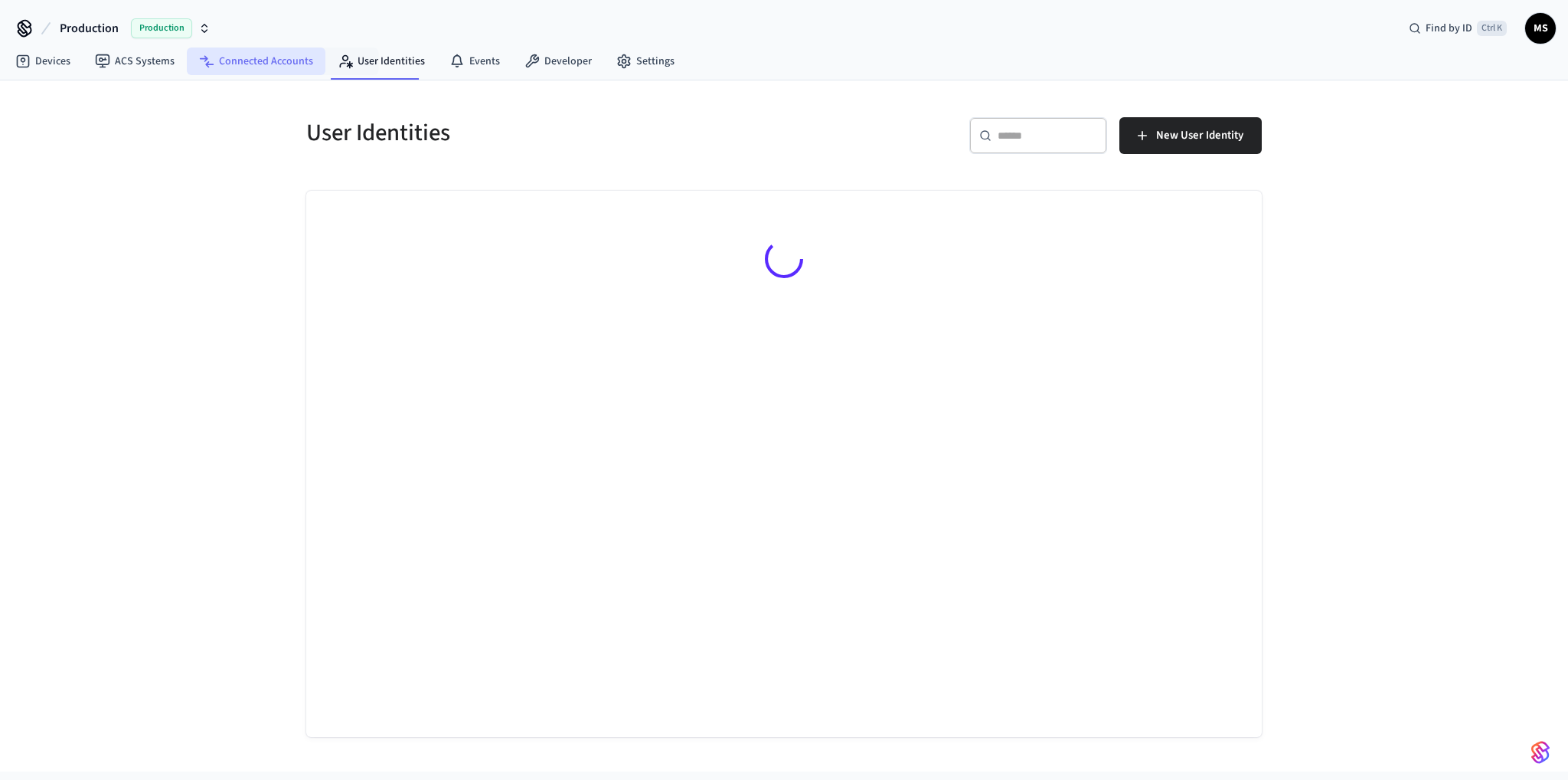
click at [312, 51] on link "Connected Accounts" at bounding box center [256, 61] width 138 height 28
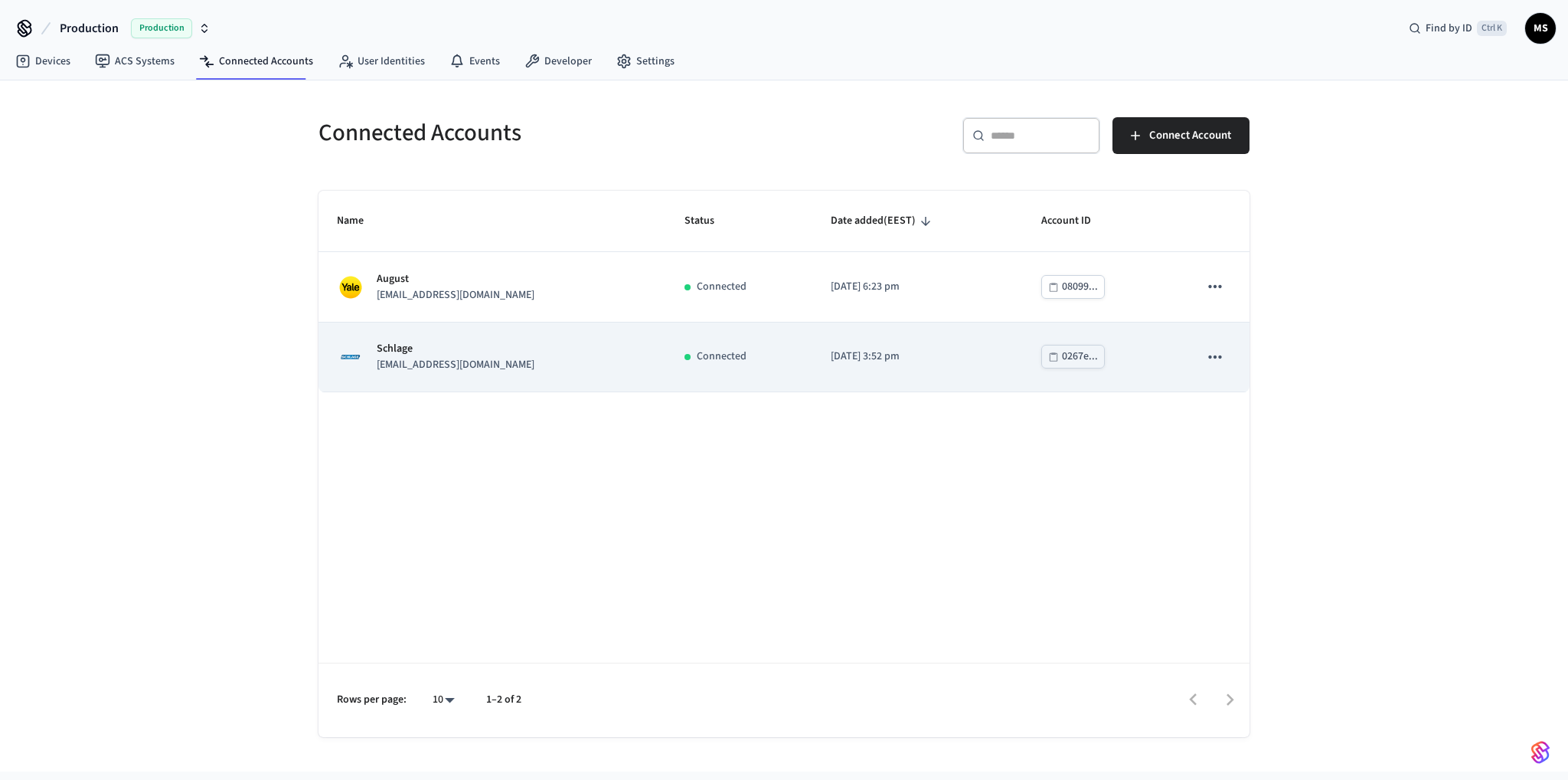
click at [992, 368] on td "[DATE] 3:52 pm" at bounding box center [917, 357] width 210 height 70
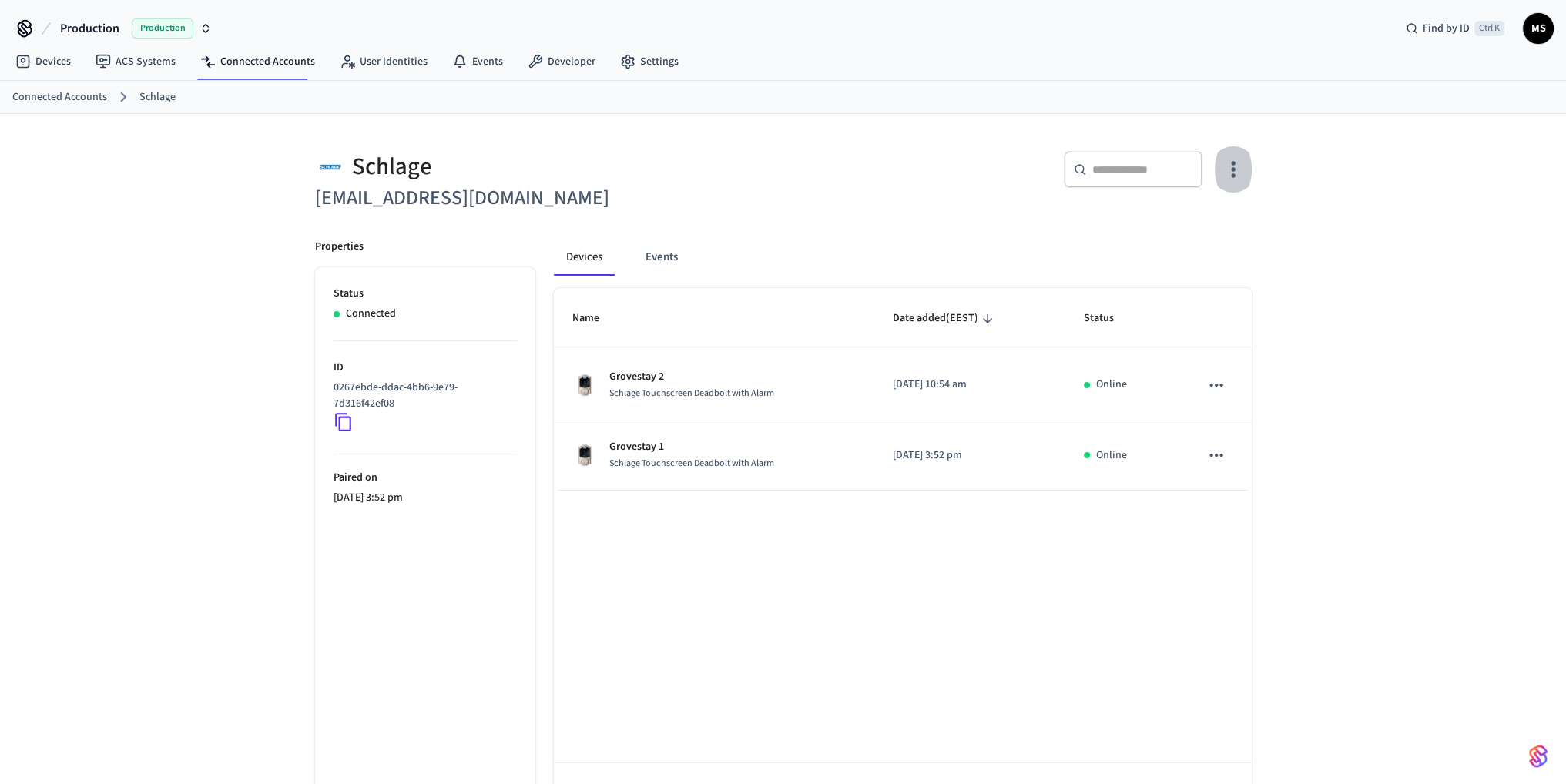
click at [1232, 156] on button "button" at bounding box center [1232, 170] width 36 height 62
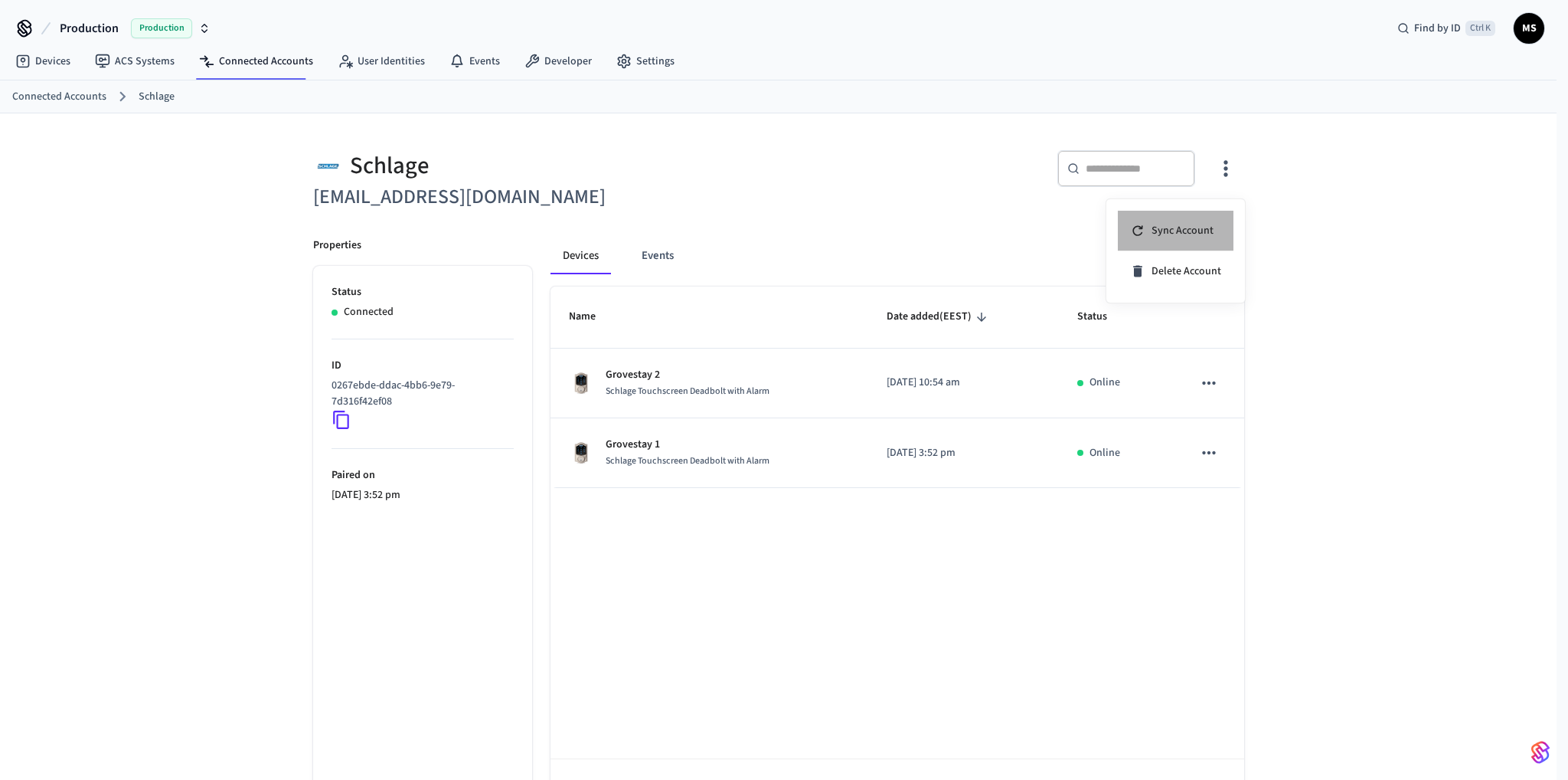
click at [1194, 219] on li "Sync Account" at bounding box center [1175, 230] width 115 height 40
click at [58, 57] on div at bounding box center [784, 390] width 1568 height 780
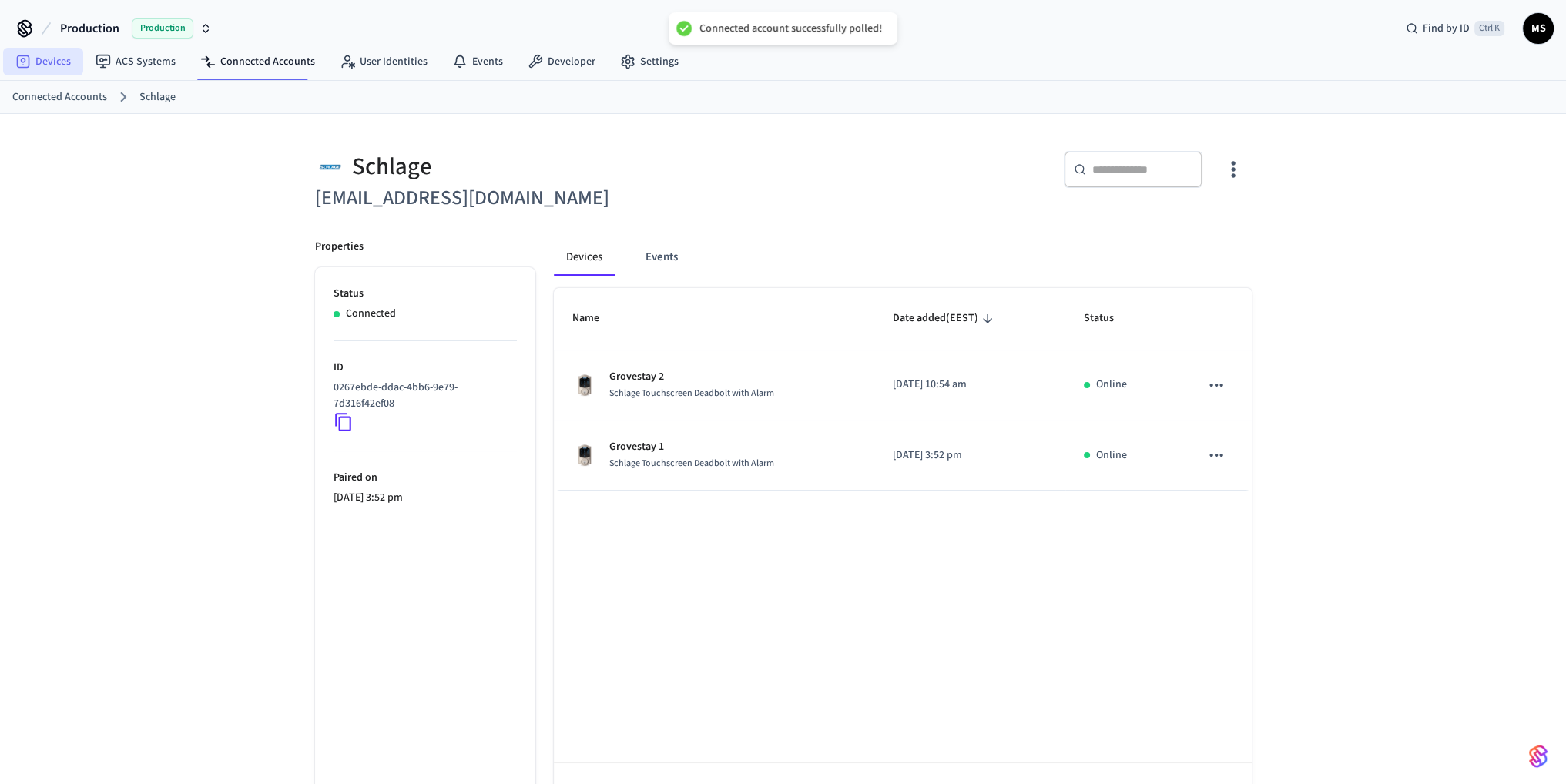
click at [55, 62] on link "Devices" at bounding box center [43, 62] width 80 height 28
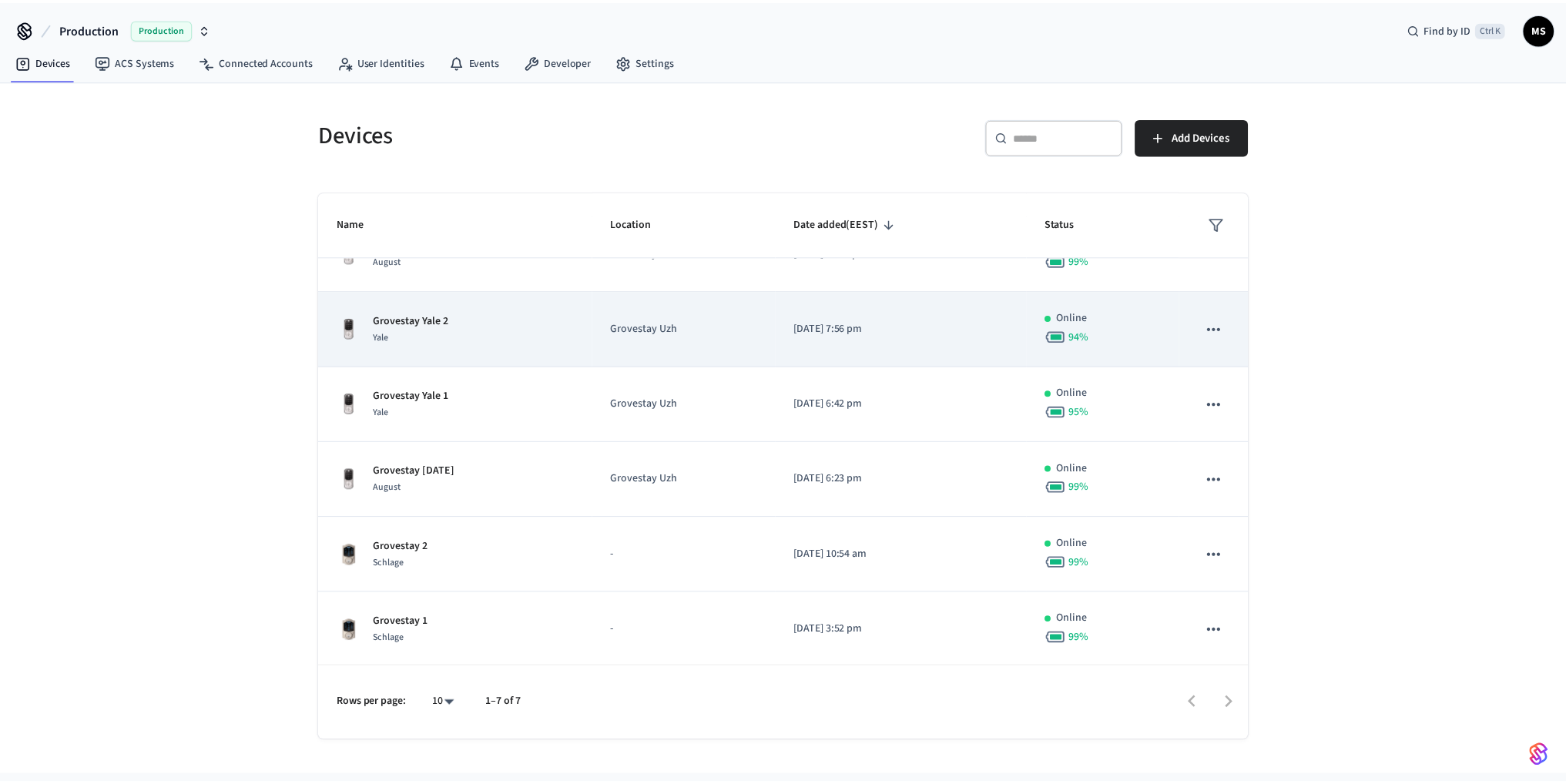
scroll to position [113, 0]
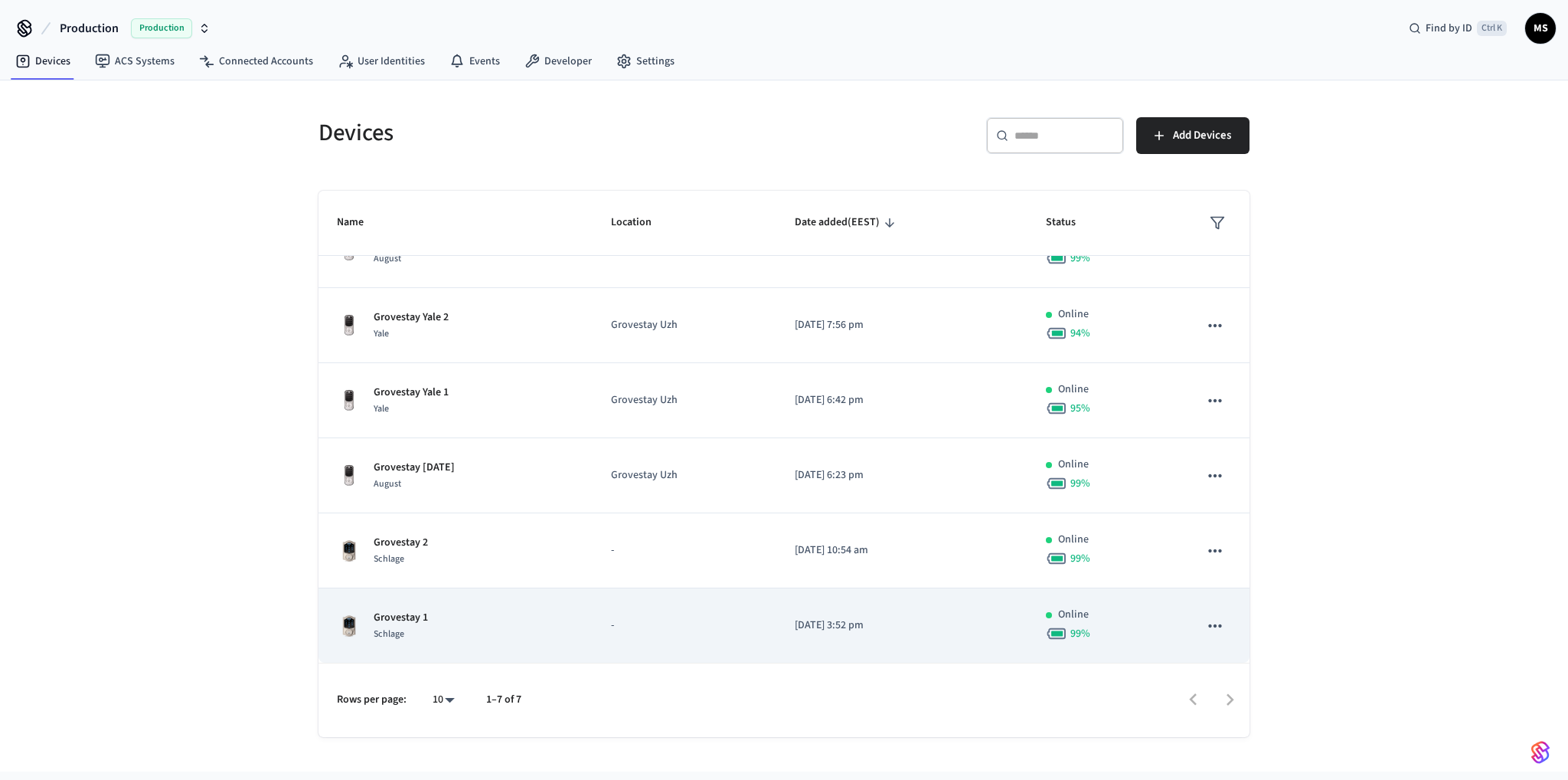
click at [659, 632] on td "-" at bounding box center [683, 626] width 183 height 75
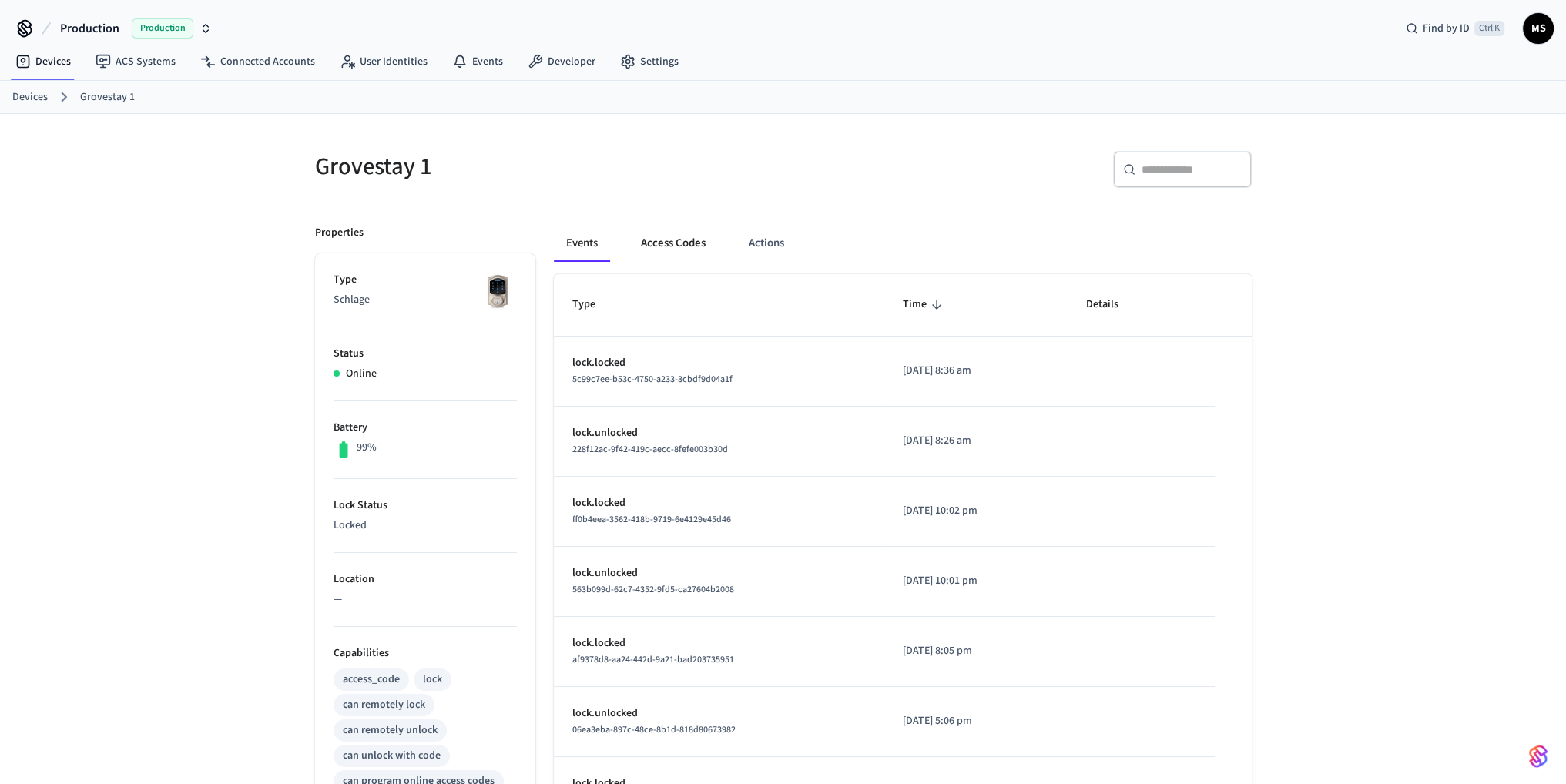
click at [681, 241] on button "Access Codes" at bounding box center [673, 243] width 89 height 37
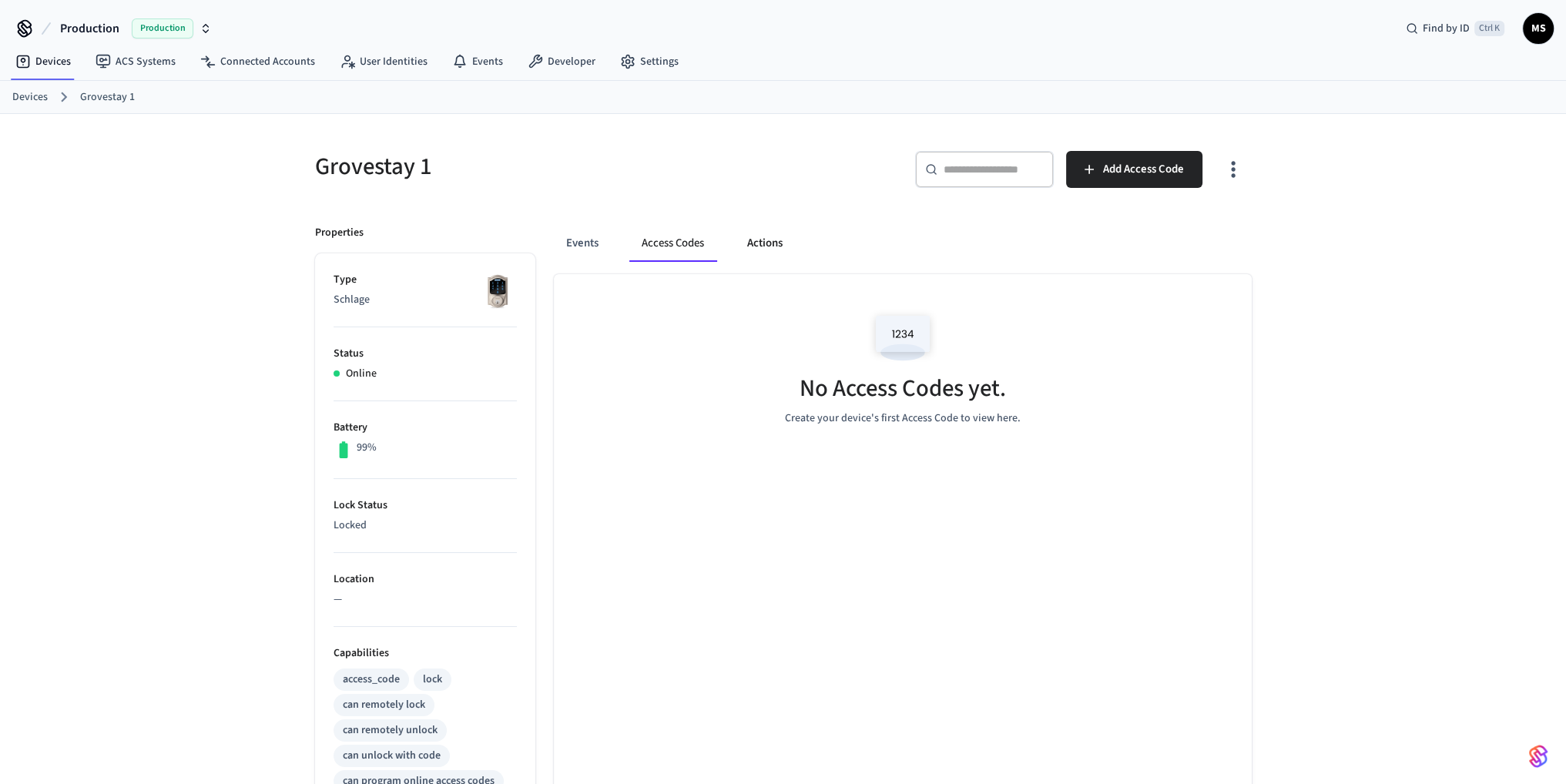
click at [760, 241] on button "Actions" at bounding box center [765, 243] width 61 height 37
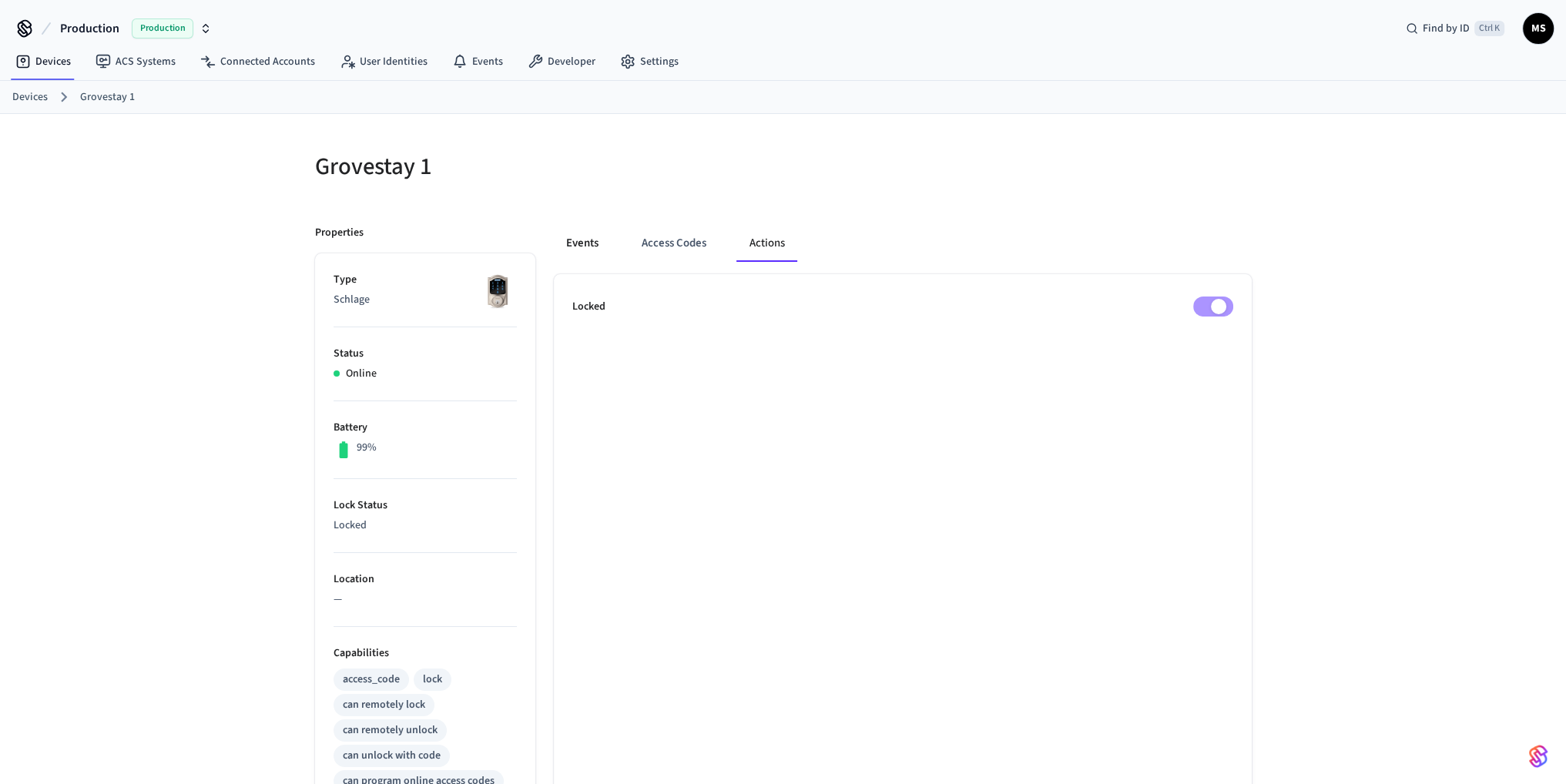
click at [576, 242] on button "Events" at bounding box center [582, 243] width 57 height 37
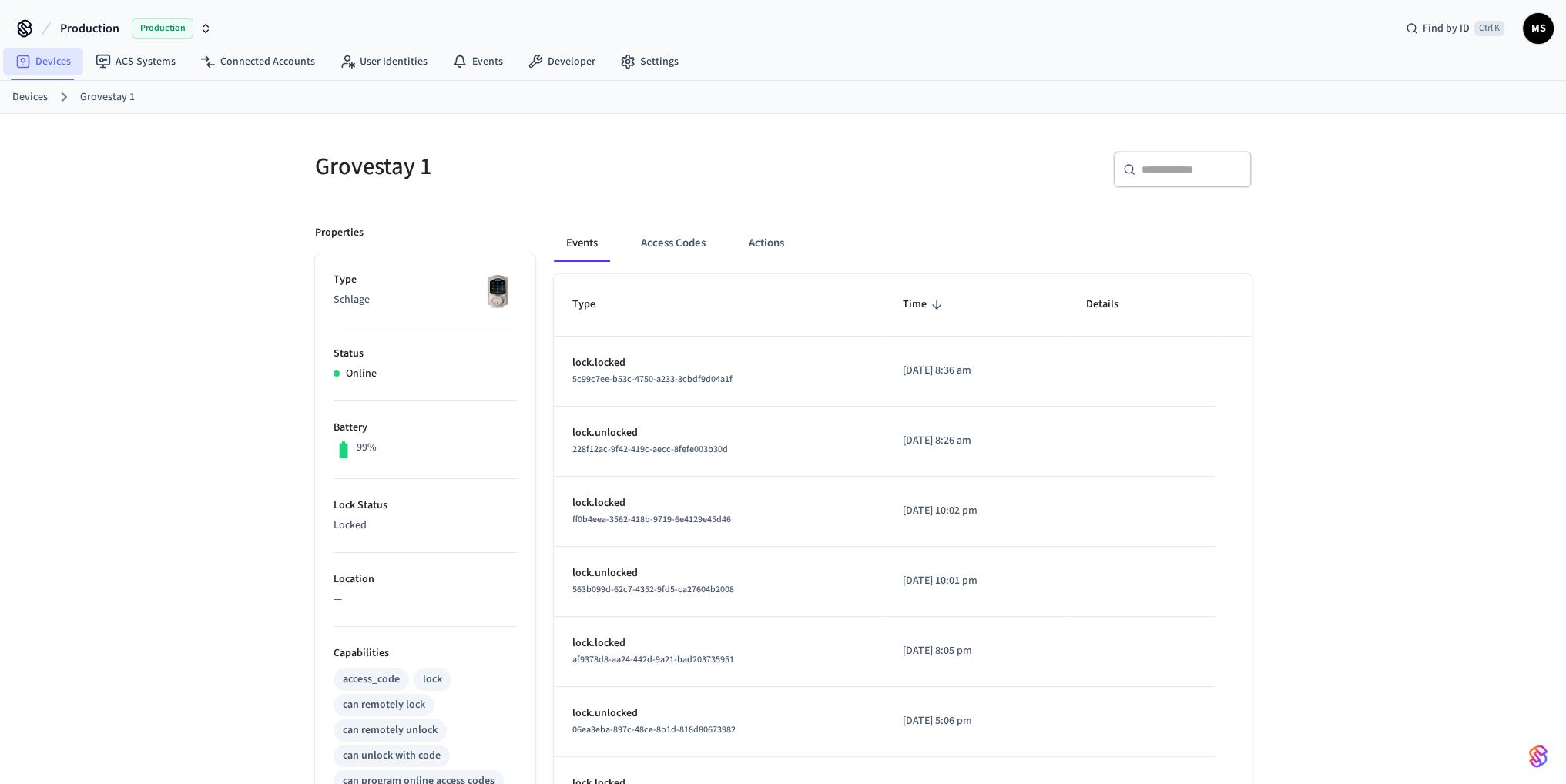
click at [39, 57] on link "Devices" at bounding box center [43, 62] width 80 height 28
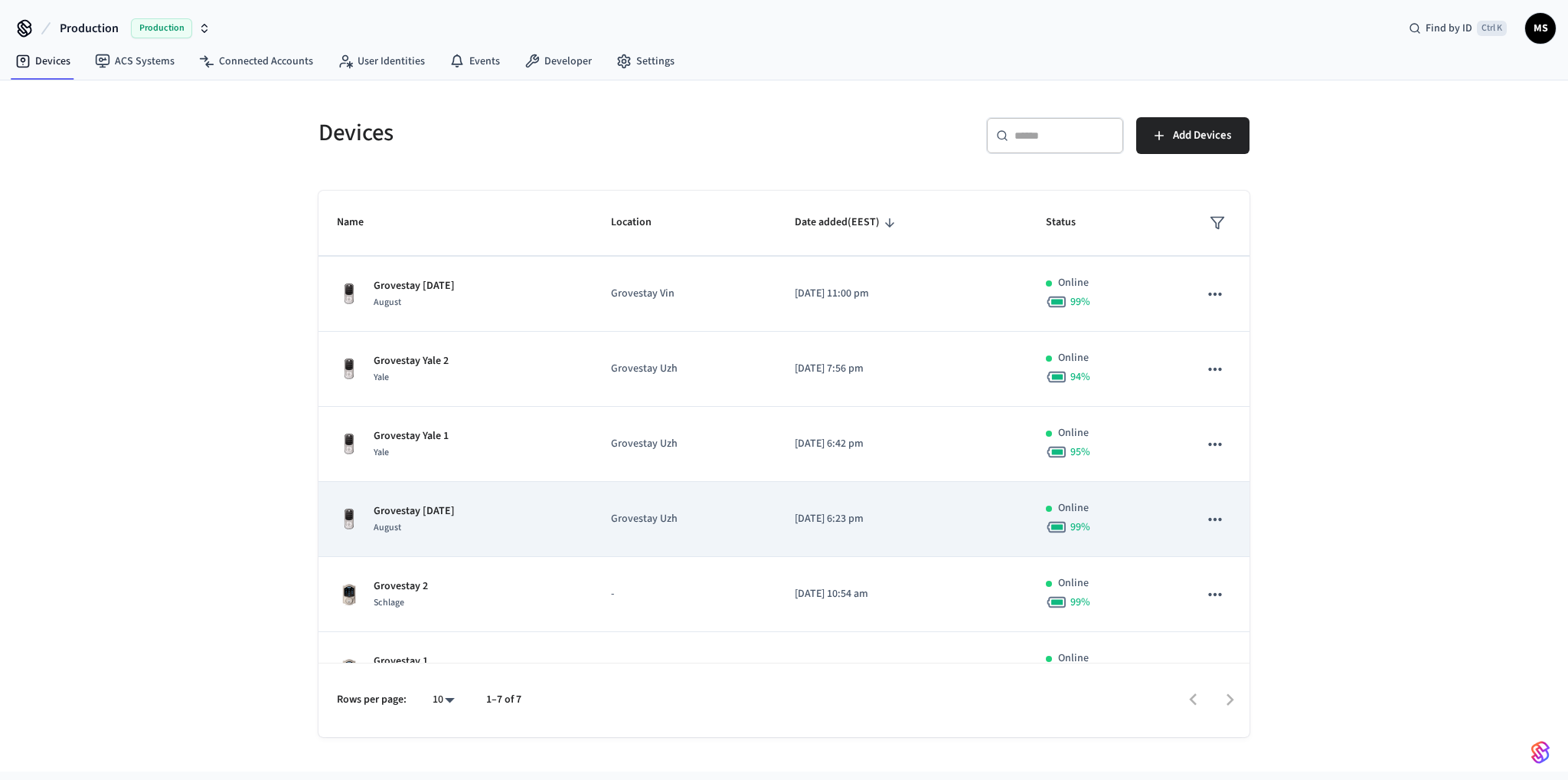
scroll to position [113, 0]
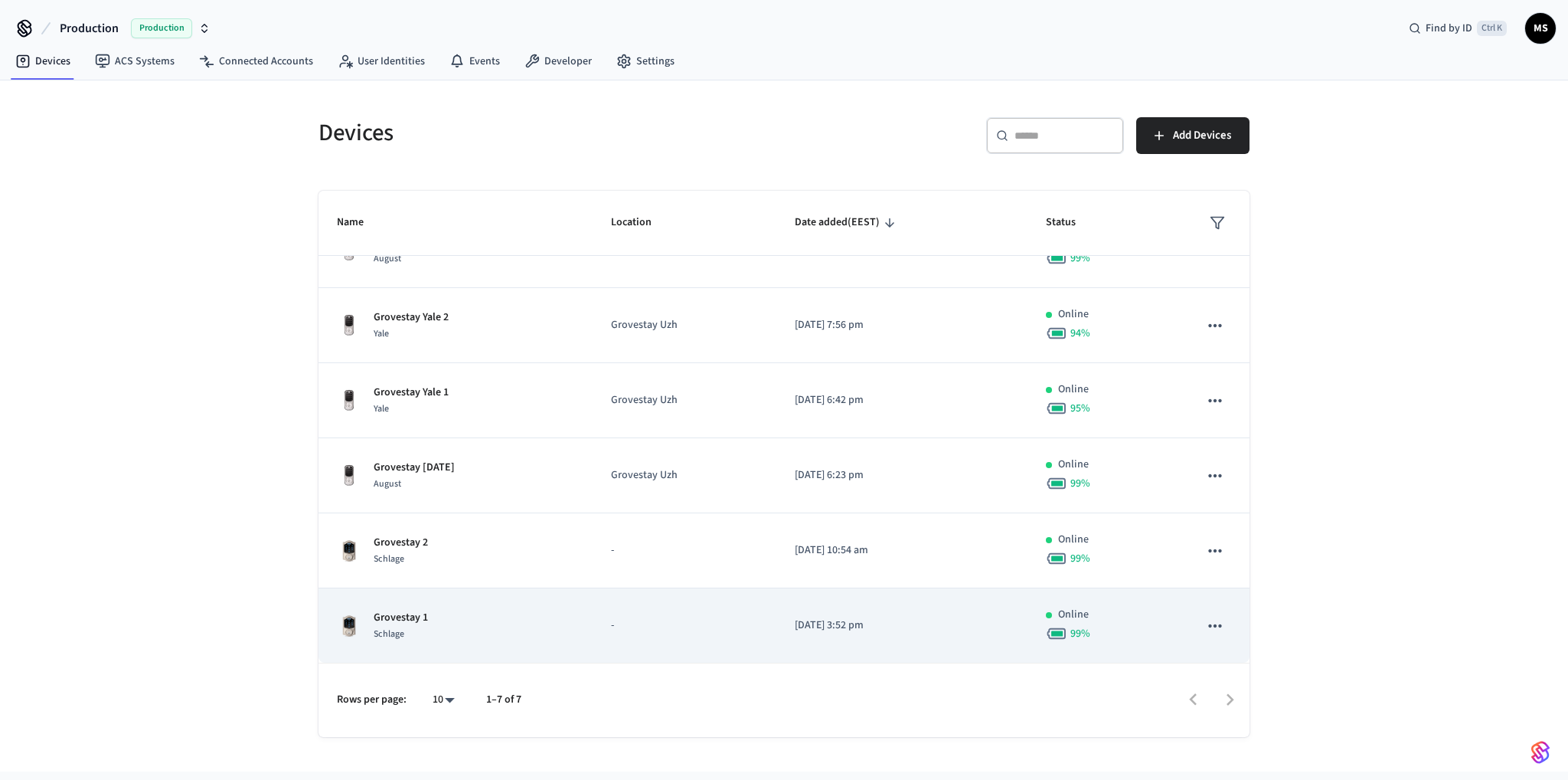
click at [601, 617] on td "-" at bounding box center [683, 626] width 183 height 75
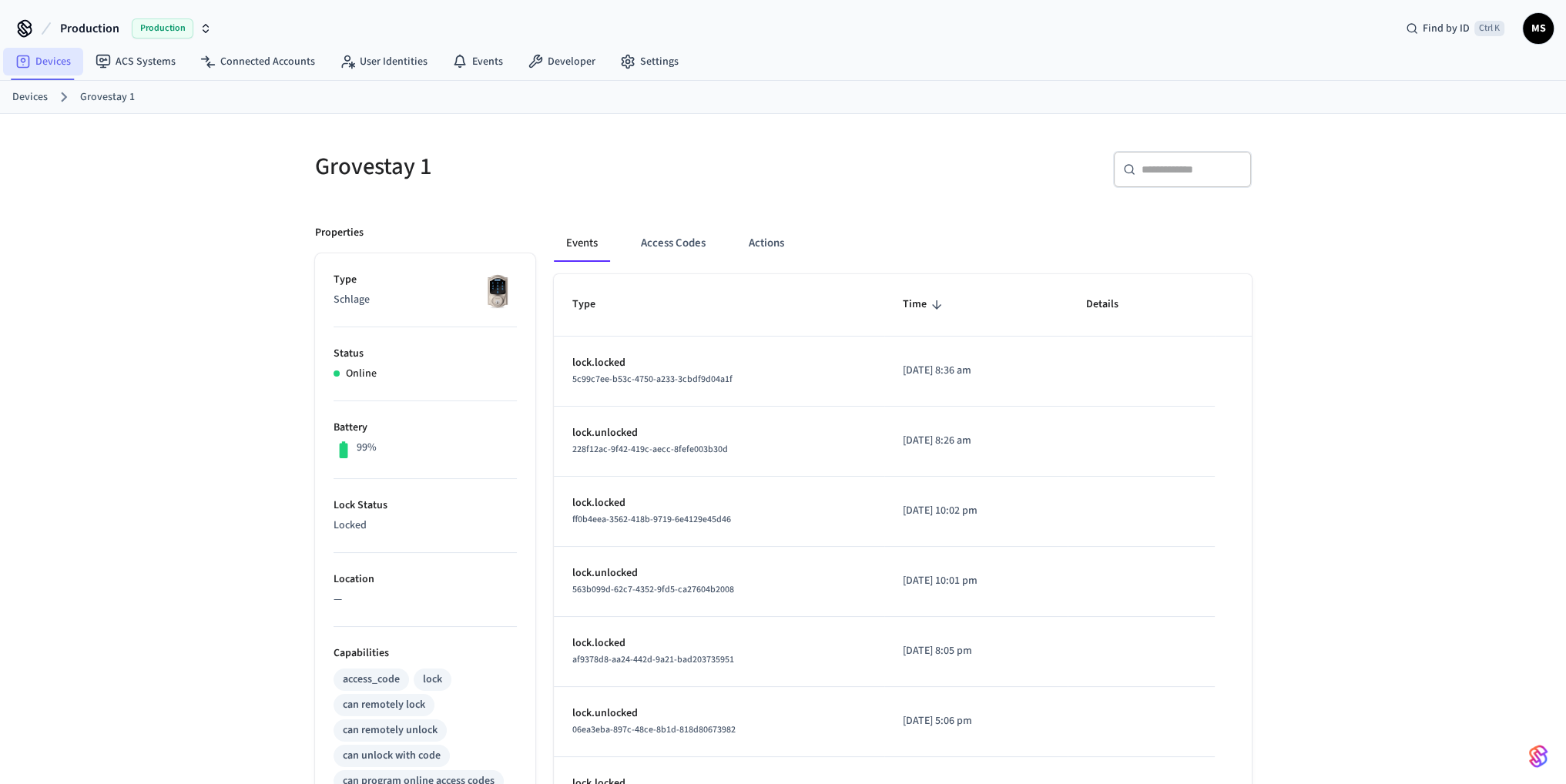
click at [72, 62] on link "Devices" at bounding box center [43, 62] width 80 height 28
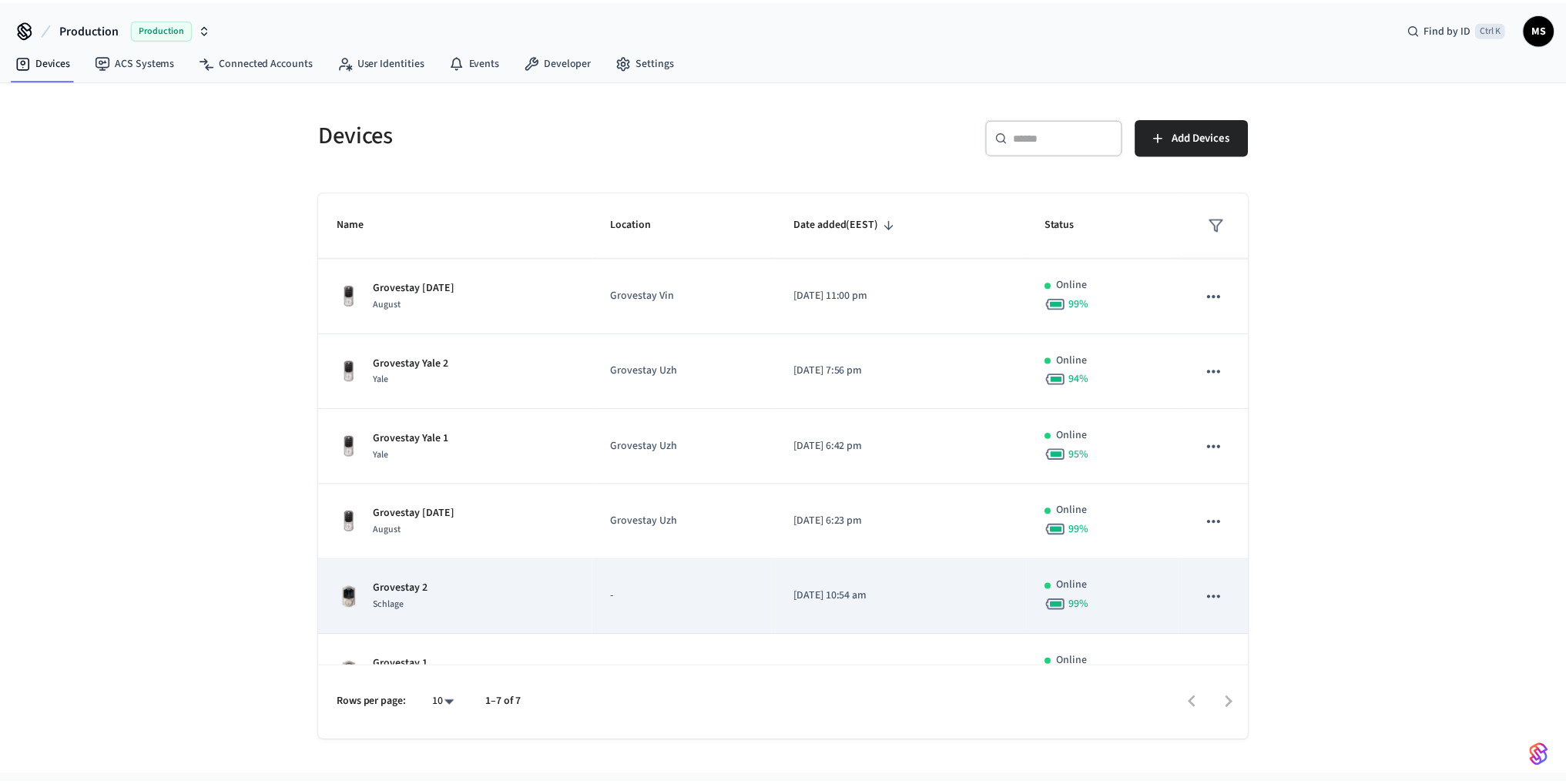
scroll to position [113, 0]
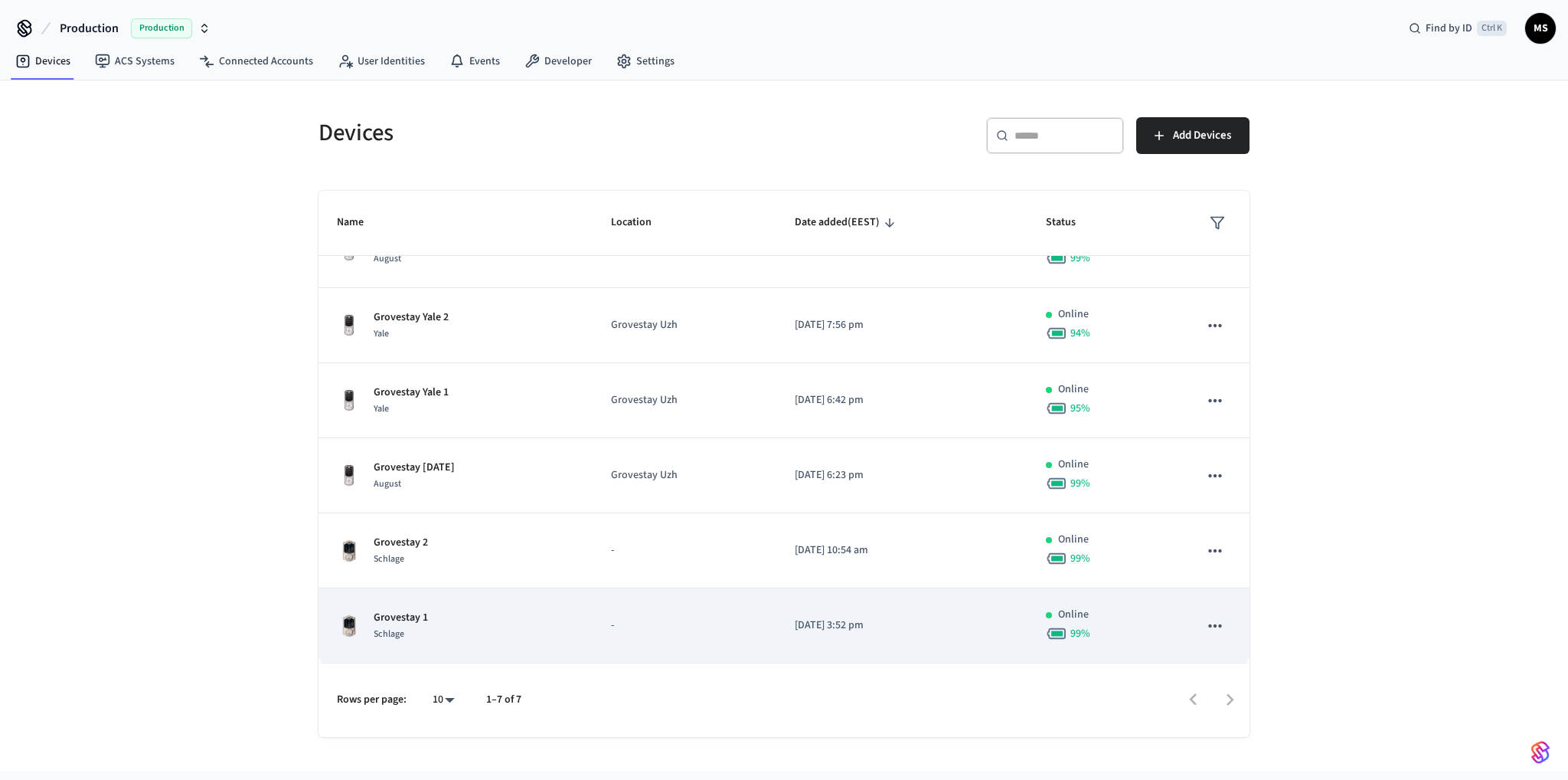
click at [545, 590] on td "Grovestay 1 Schlage" at bounding box center [456, 626] width 274 height 75
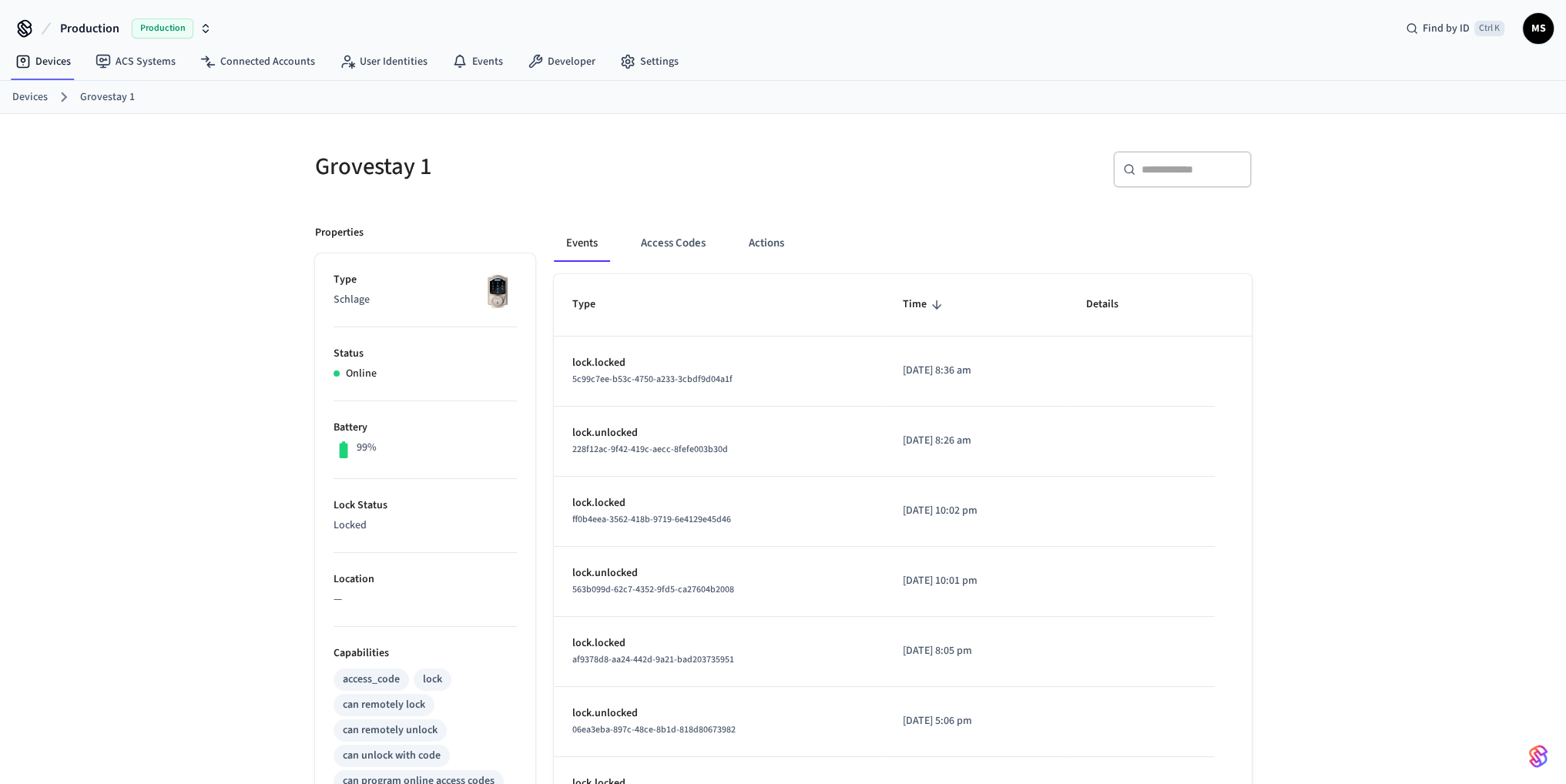
drag, startPoint x: 1001, startPoint y: 373, endPoint x: 886, endPoint y: 364, distance: 115.4
click at [903, 364] on p "[DATE] 8:36 am" at bounding box center [975, 370] width 146 height 16
drag, startPoint x: 1081, startPoint y: 406, endPoint x: 1081, endPoint y: 421, distance: 15.0
click at [1081, 407] on td "sticky table" at bounding box center [1141, 442] width 147 height 70
click at [1082, 481] on td "sticky table" at bounding box center [1141, 511] width 147 height 70
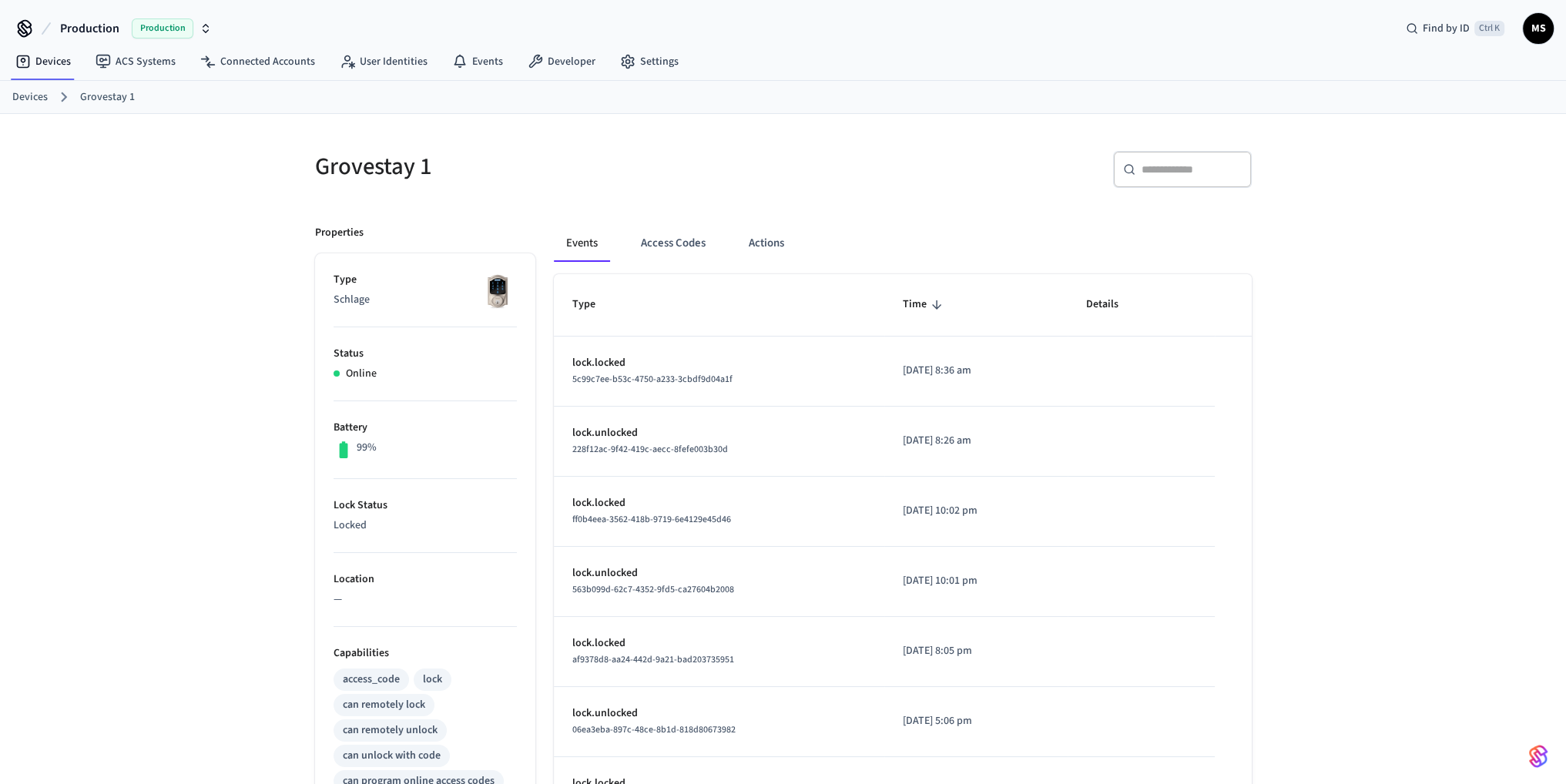
click at [89, 627] on div "Grovestay 1 ​ ​ Properties Type Schlage Status Online Battery 99% Lock Status L…" at bounding box center [783, 628] width 1566 height 1028
click at [755, 235] on button "Actions" at bounding box center [767, 243] width 61 height 37
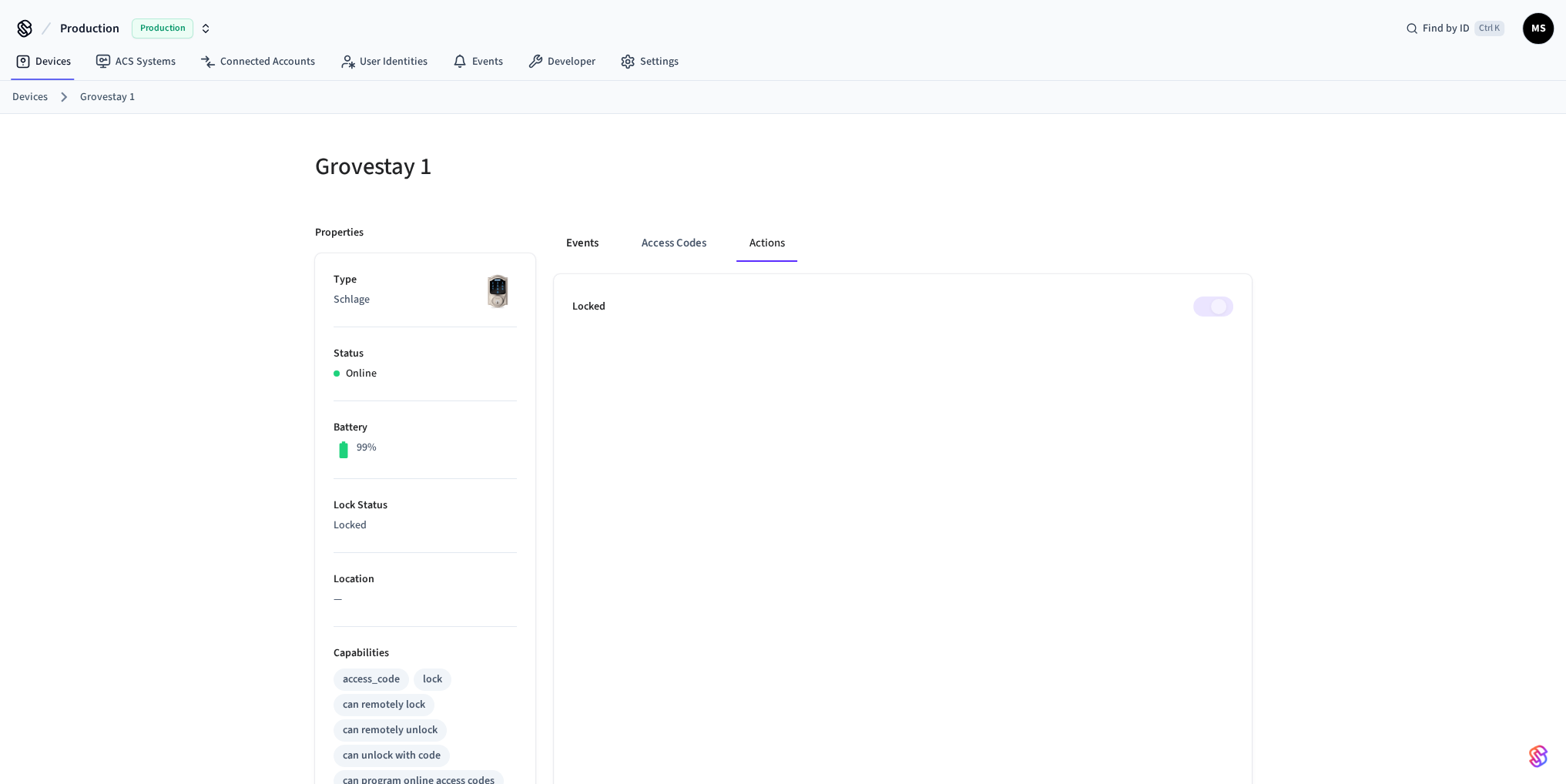
click at [583, 244] on button "Events" at bounding box center [582, 243] width 57 height 37
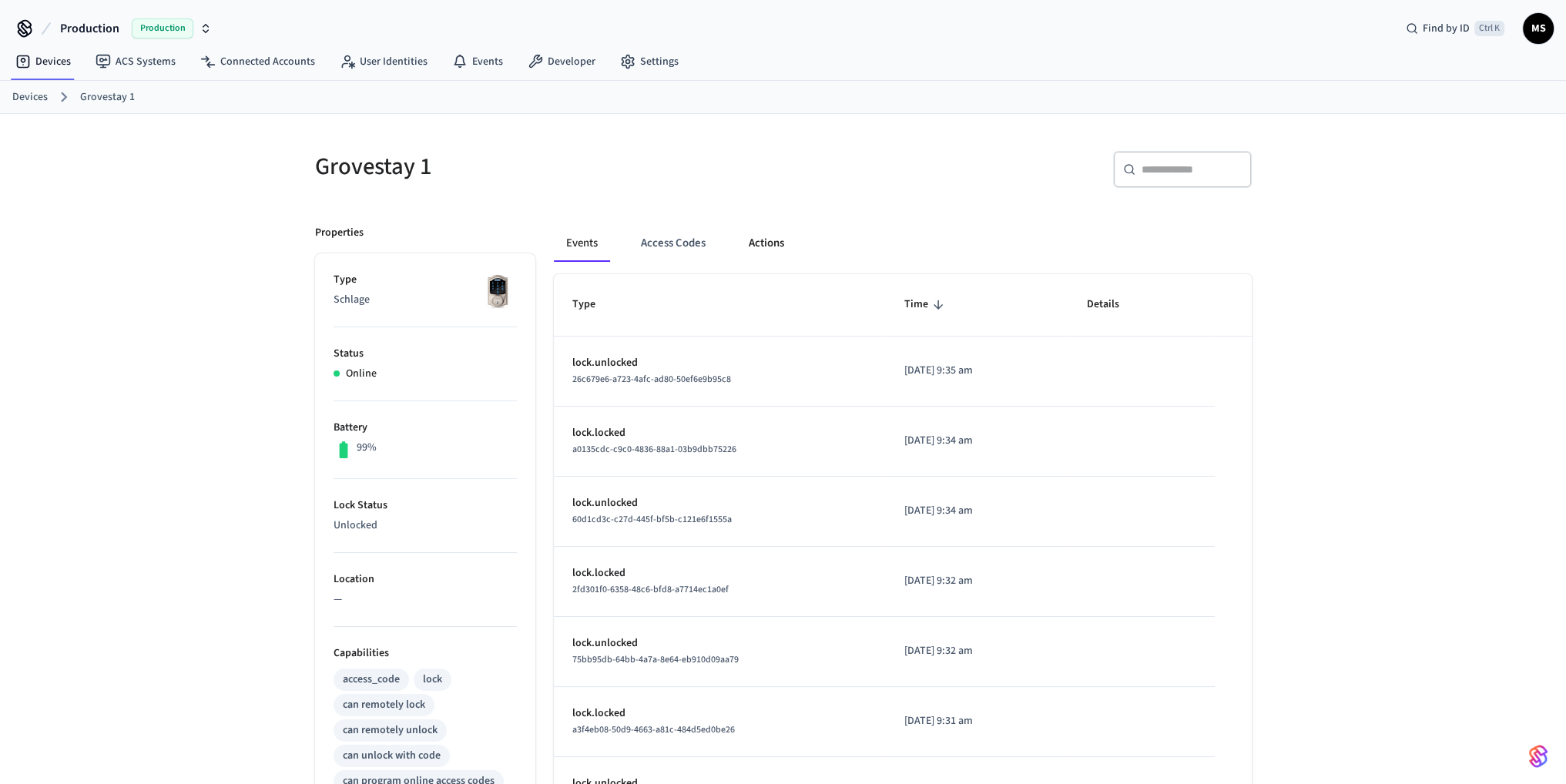
click at [777, 236] on button "Actions" at bounding box center [767, 243] width 61 height 37
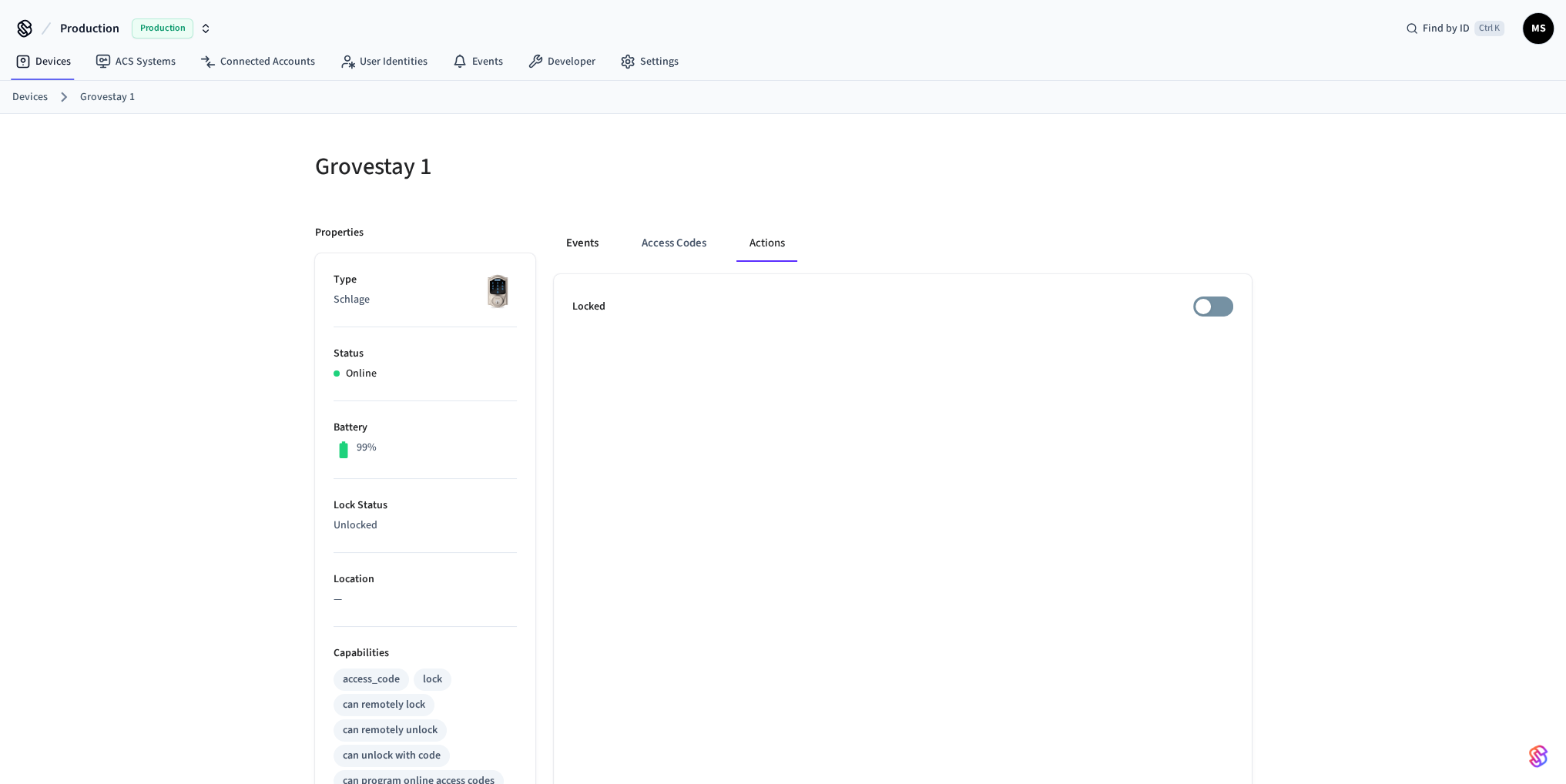
click at [575, 237] on button "Events" at bounding box center [582, 243] width 57 height 37
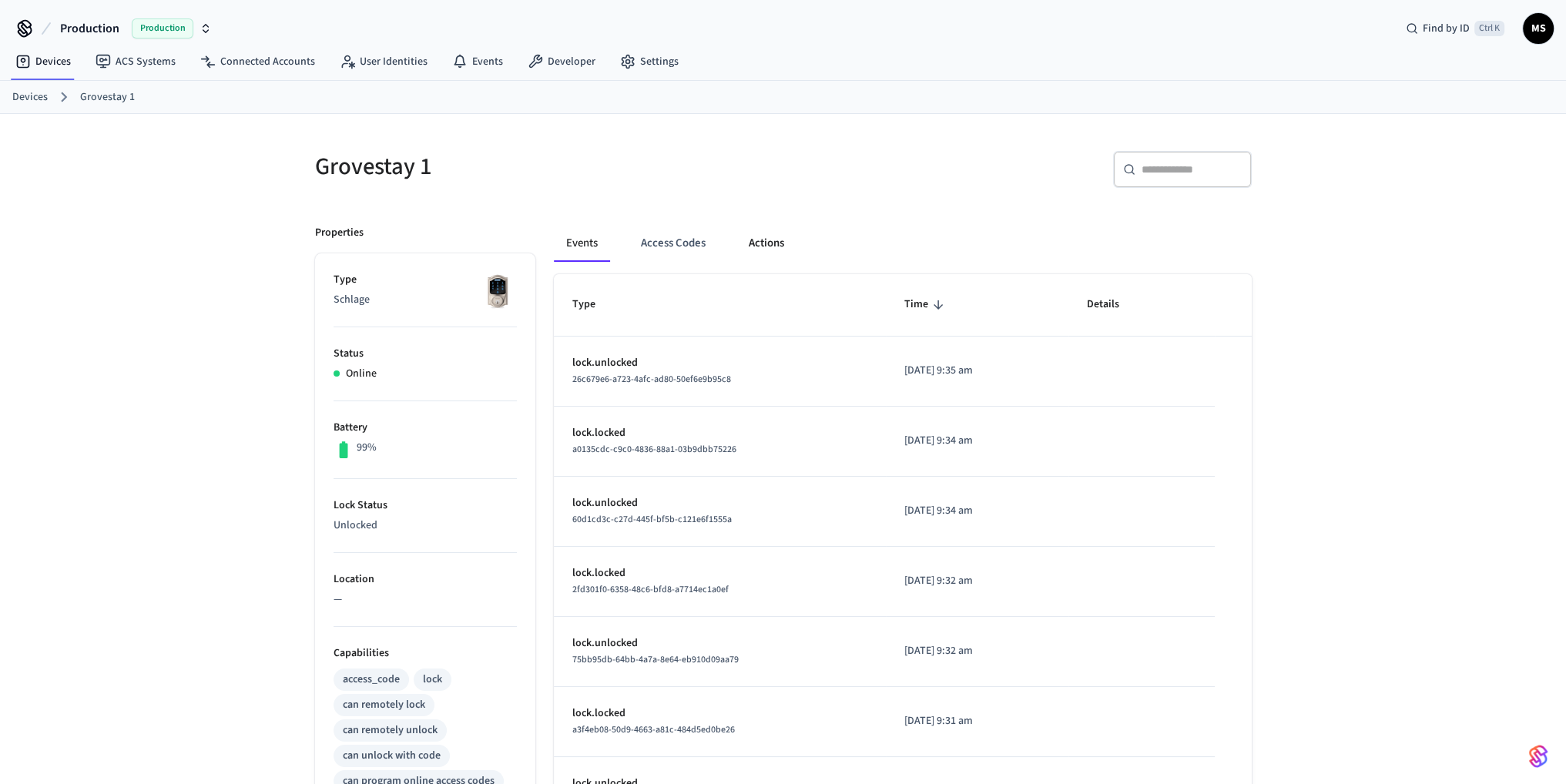
click at [766, 236] on button "Actions" at bounding box center [767, 243] width 61 height 37
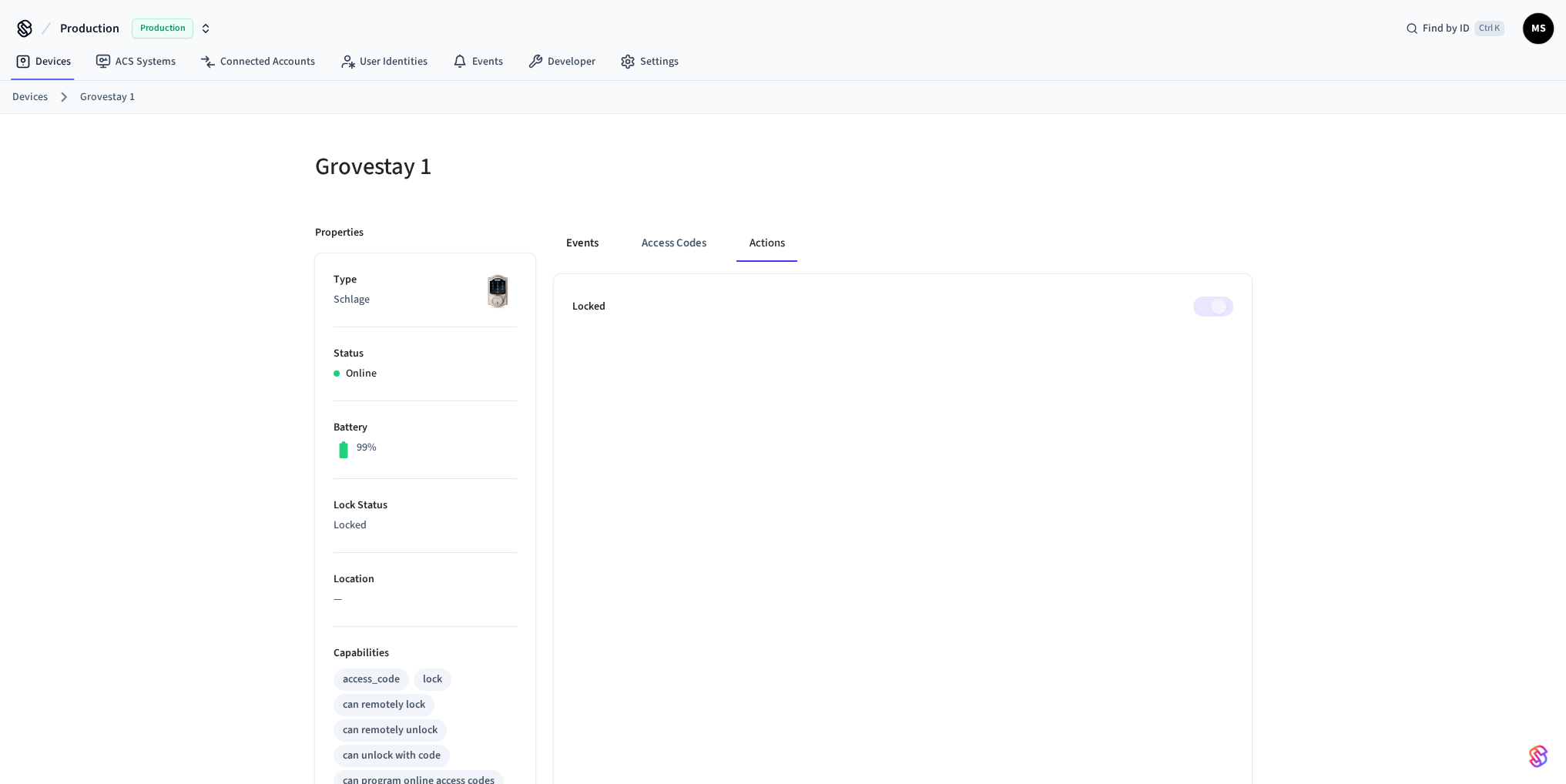
click at [591, 251] on button "Events" at bounding box center [582, 243] width 57 height 37
